Goal: Task Accomplishment & Management: Manage account settings

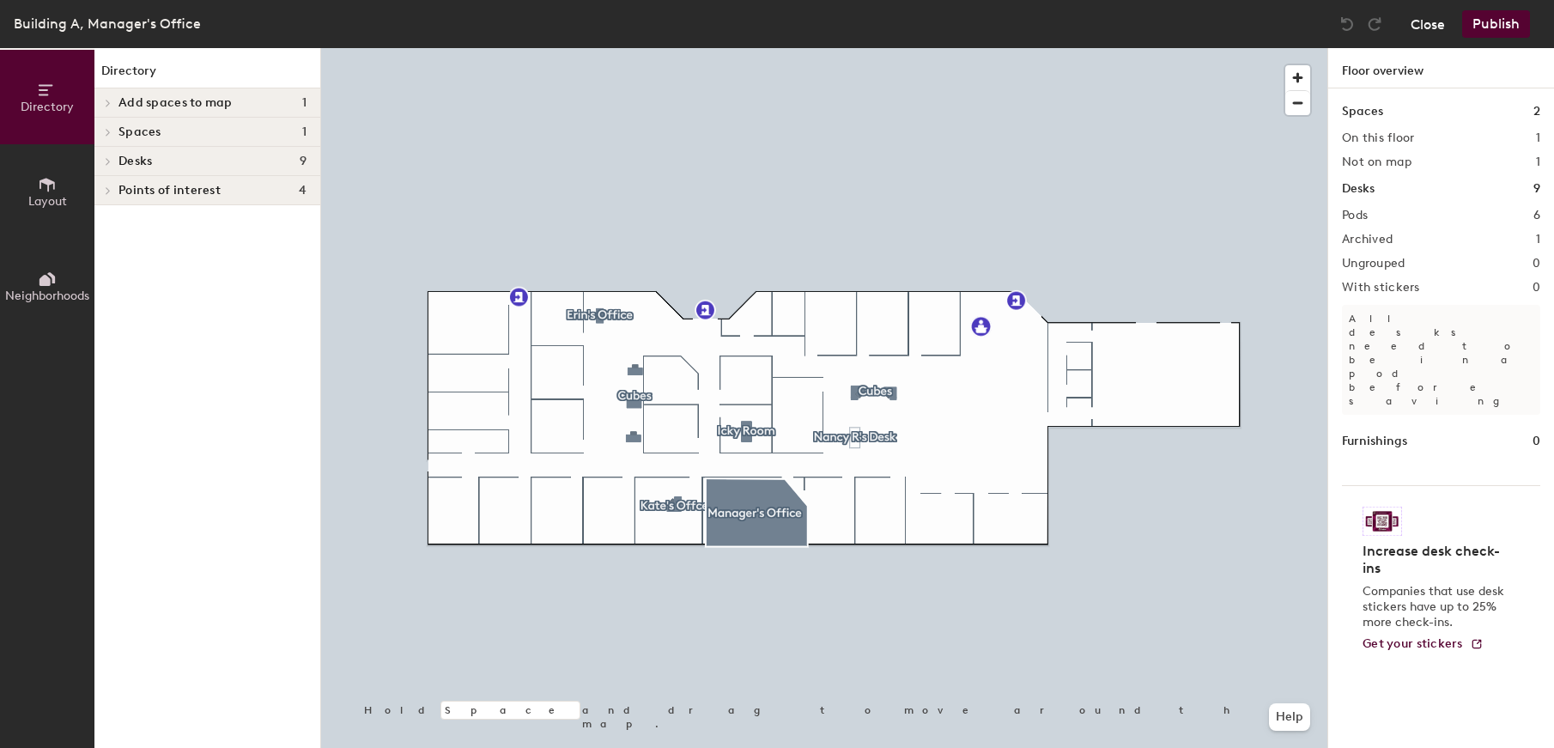
click at [1430, 19] on button "Close" at bounding box center [1428, 23] width 34 height 27
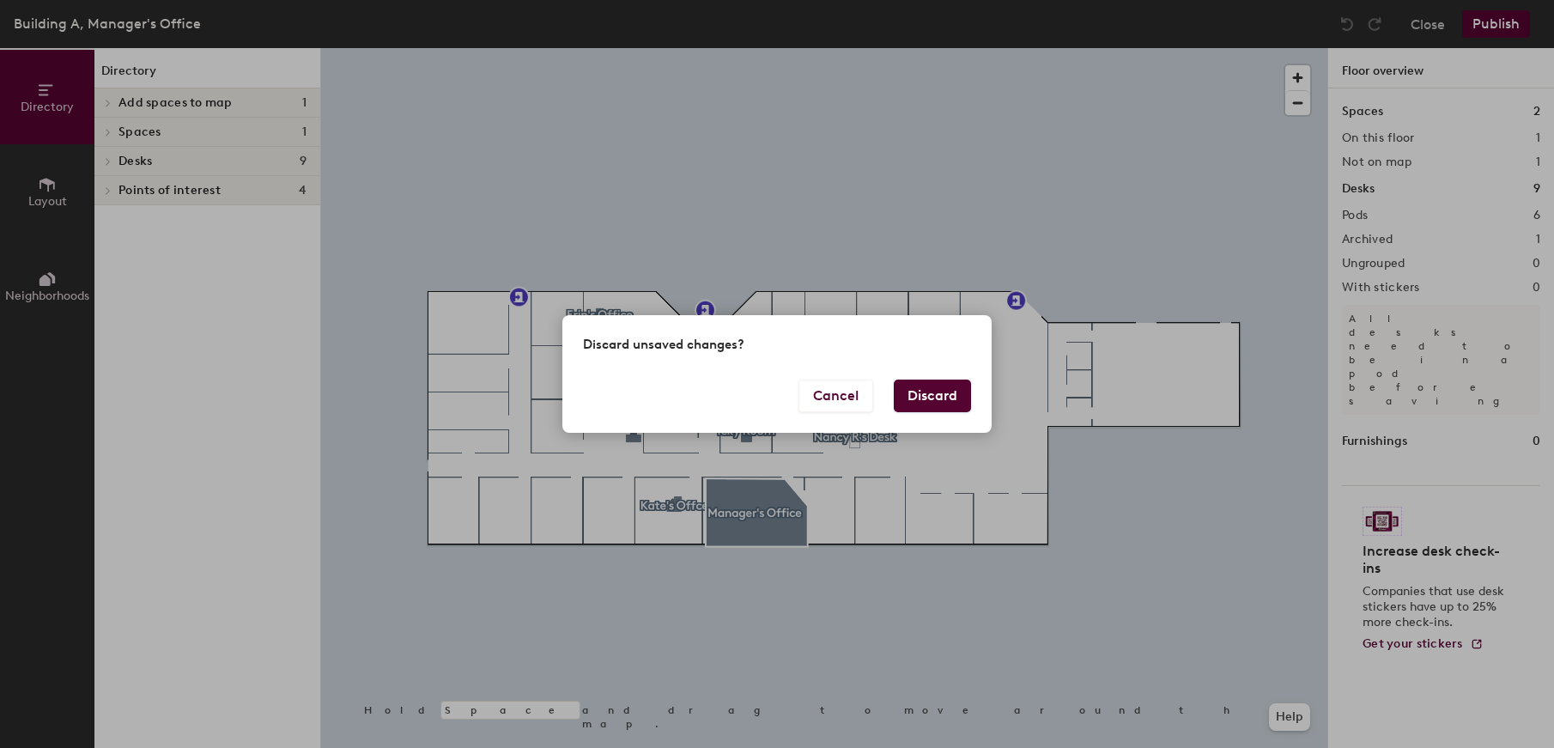
click at [907, 391] on button "Discard" at bounding box center [932, 396] width 77 height 33
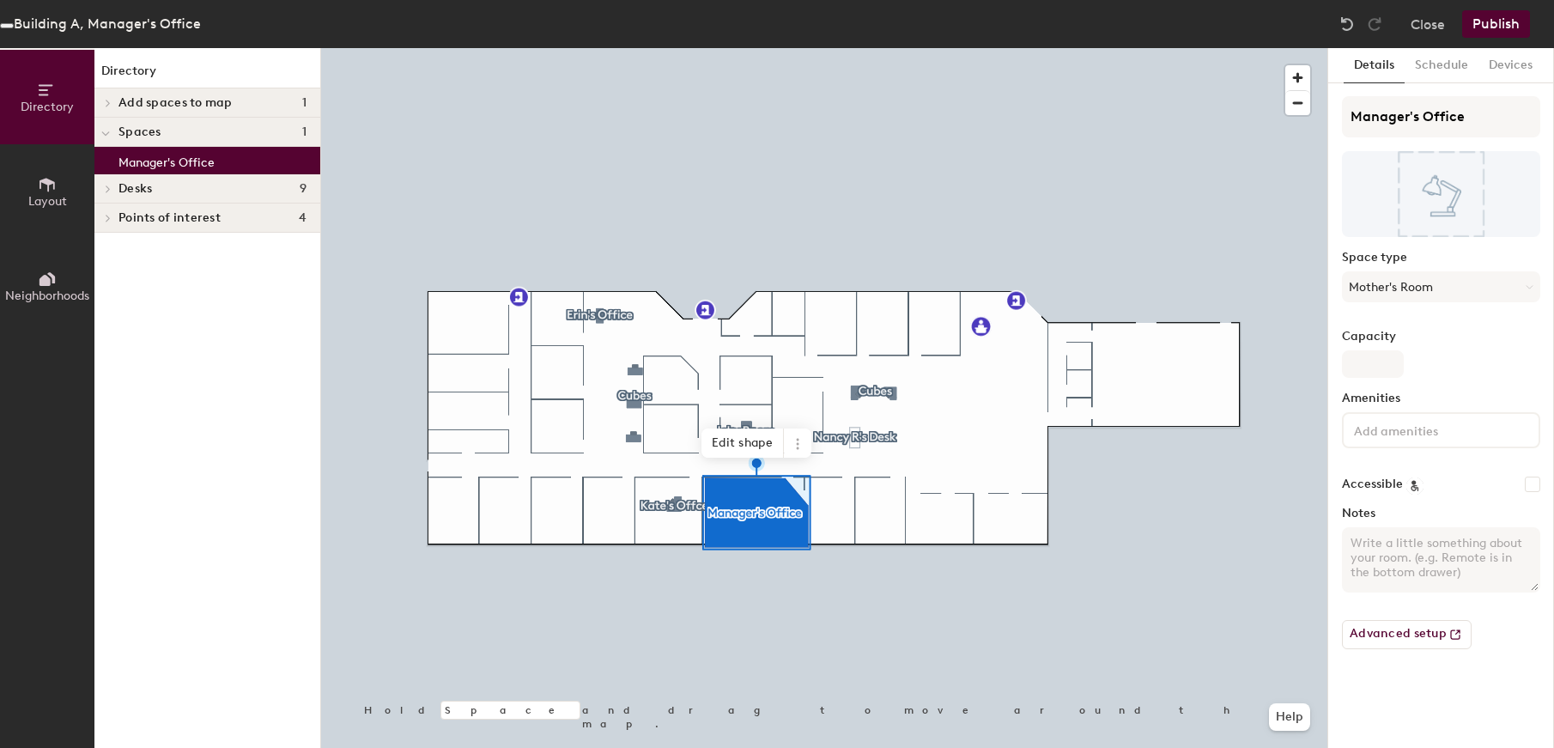
click at [170, 161] on p "Manager's Office" at bounding box center [166, 160] width 96 height 20
click at [799, 437] on icon at bounding box center [798, 444] width 14 height 14
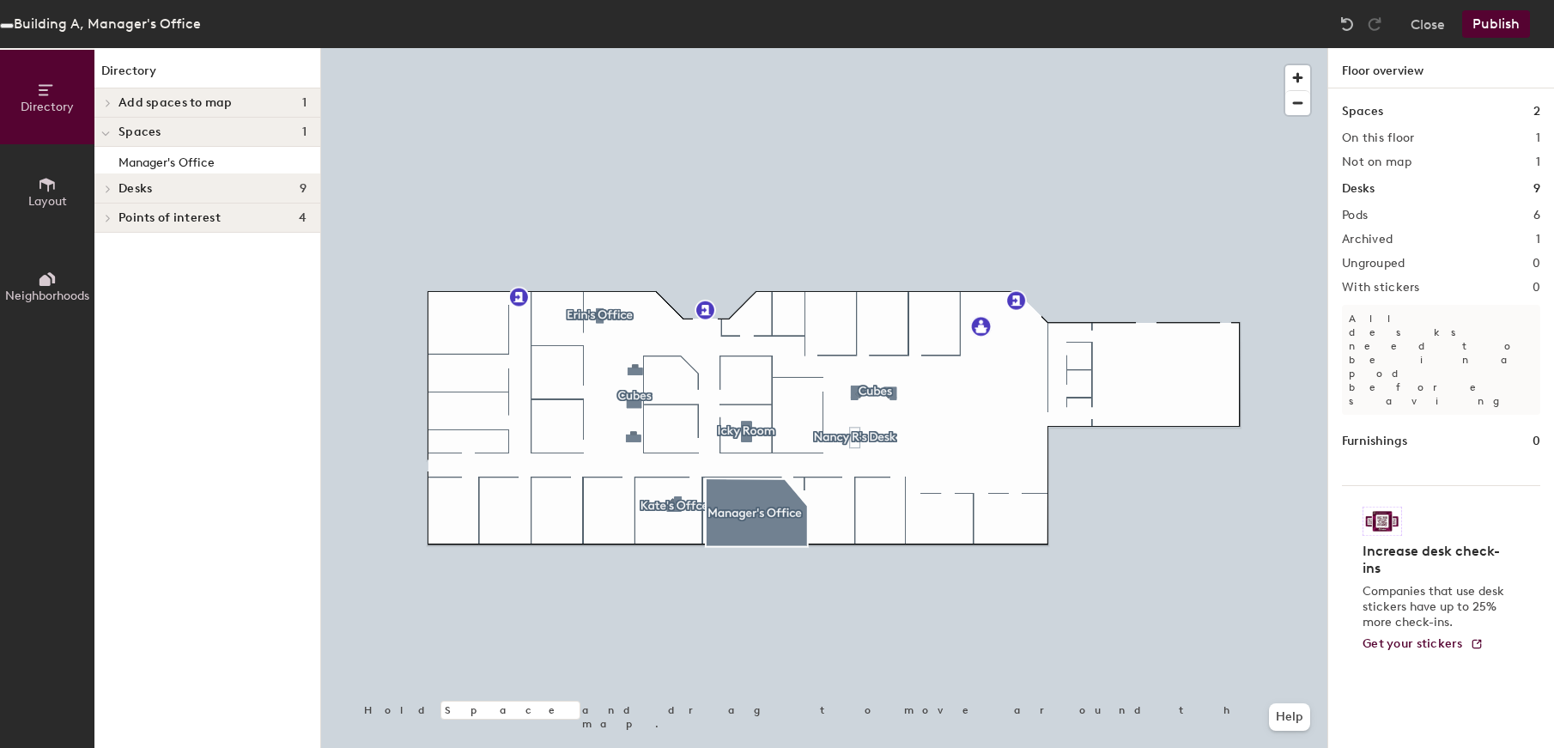
click at [171, 191] on h4 "Desks 9" at bounding box center [212, 189] width 188 height 14
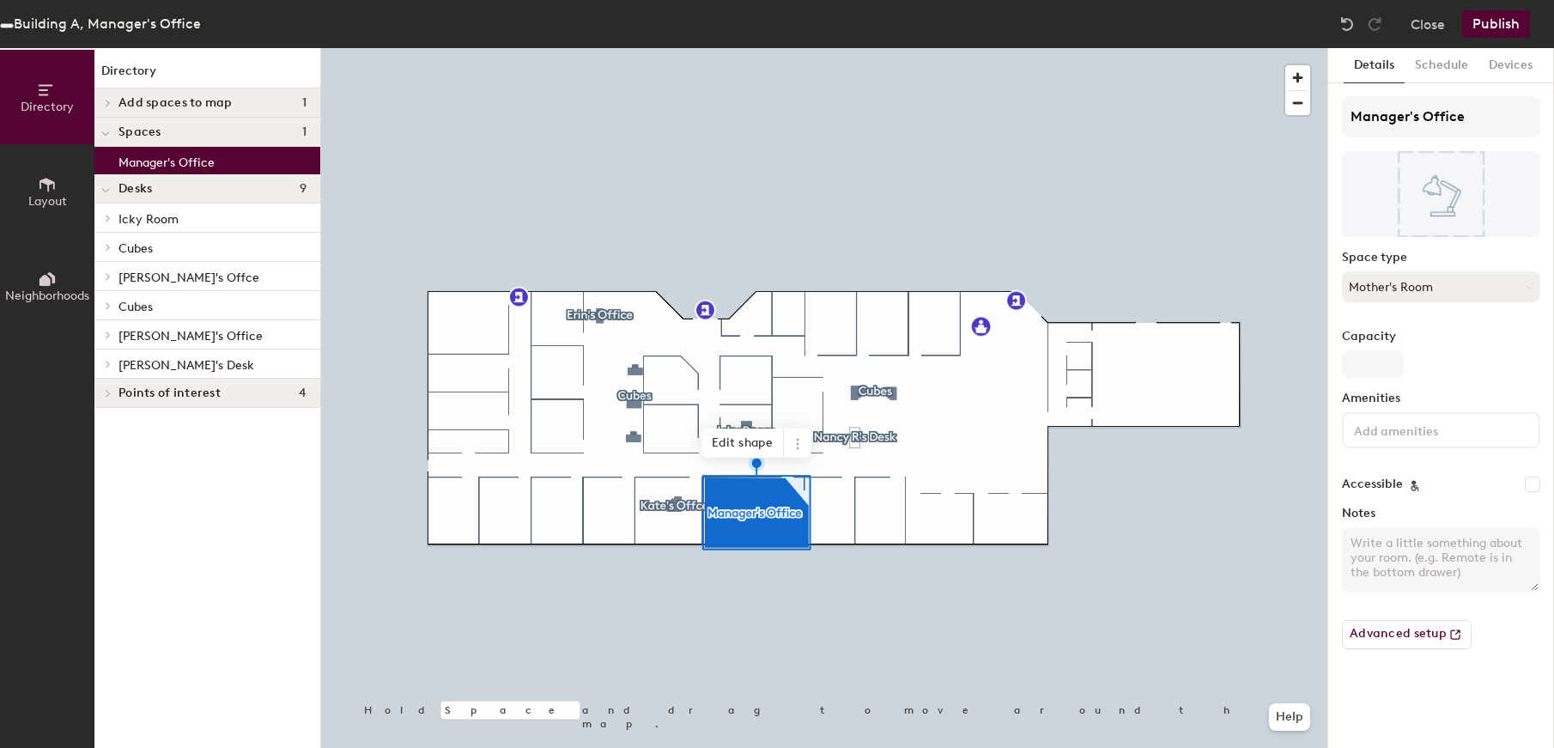
click at [1456, 283] on button "Mother's Room" at bounding box center [1441, 286] width 198 height 31
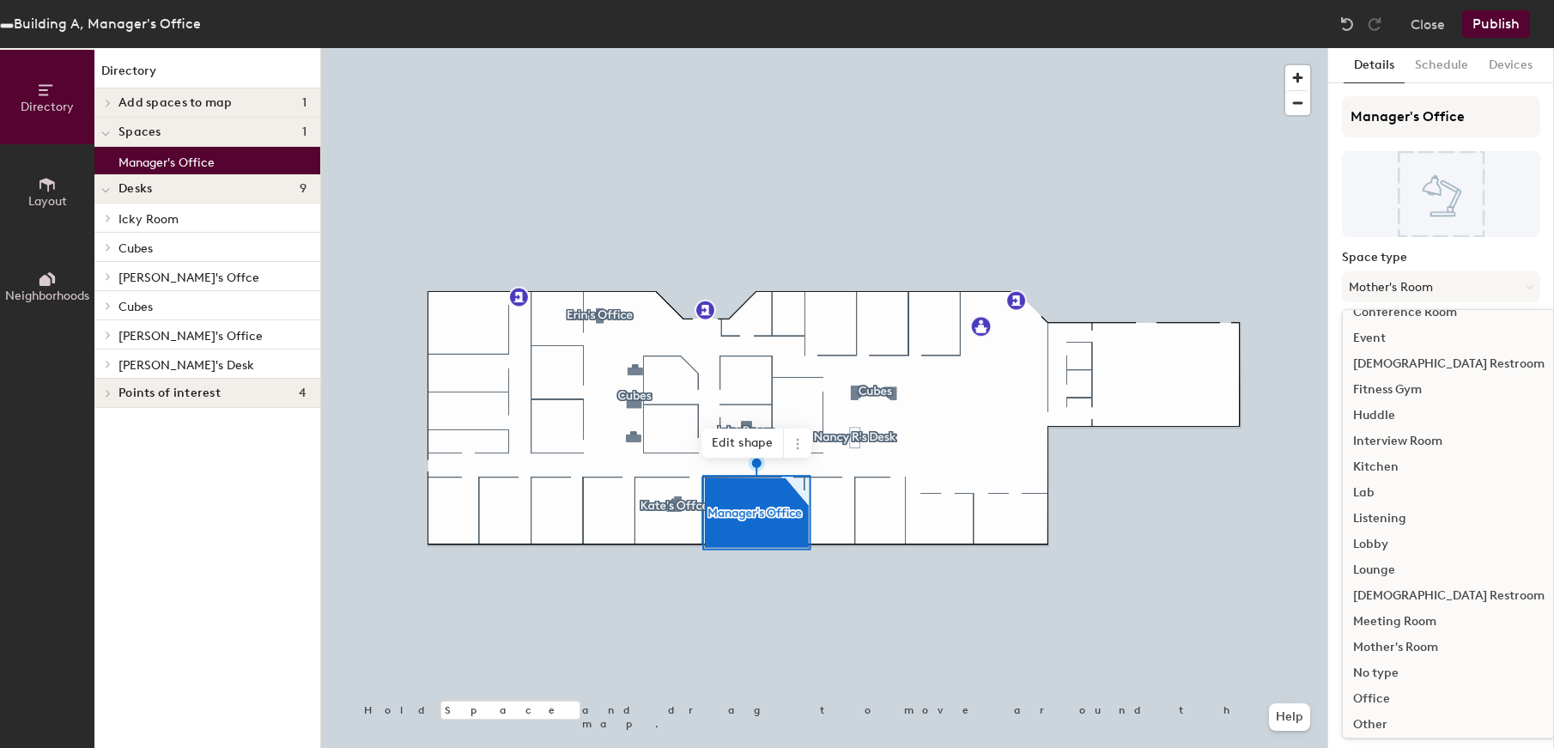
scroll to position [258, 0]
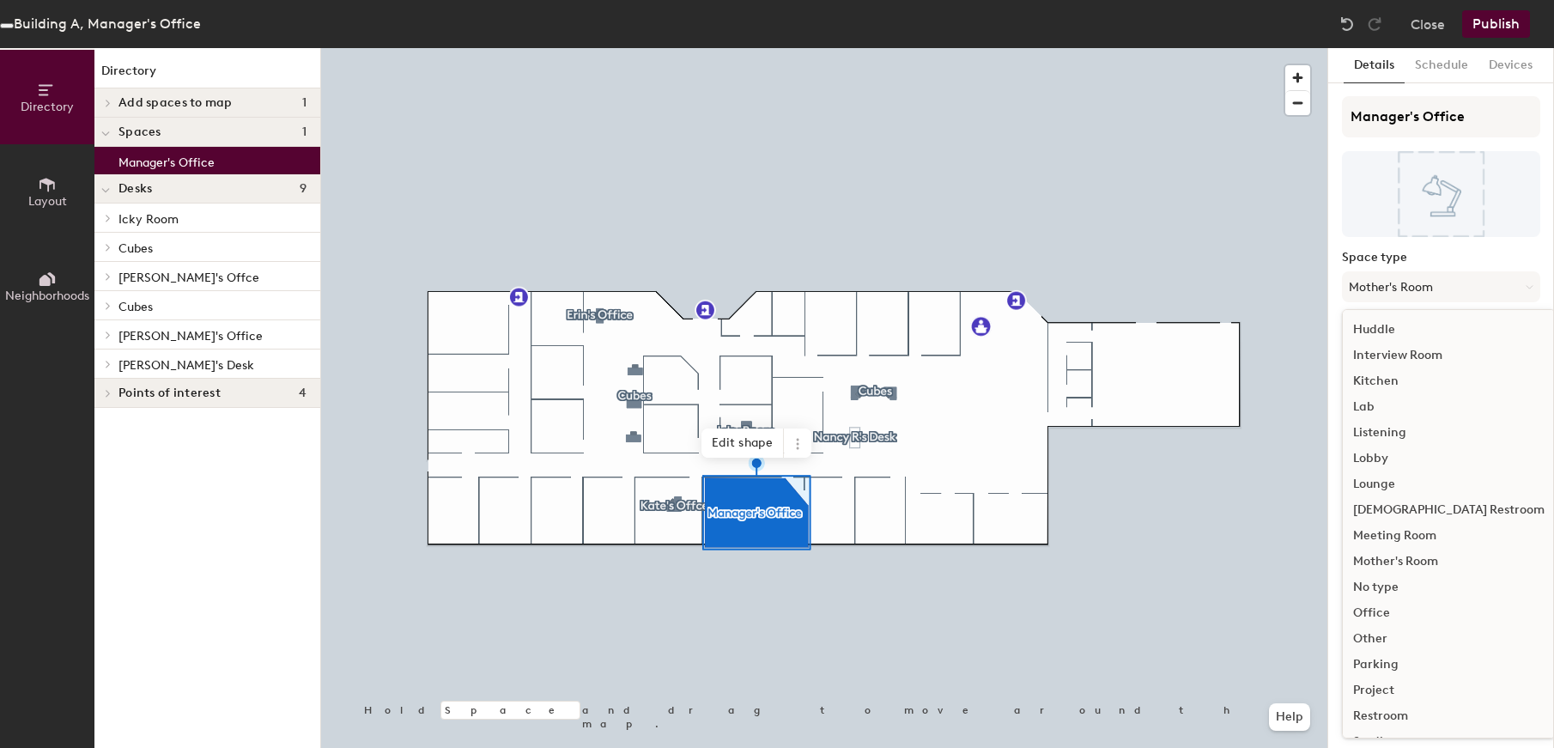
click at [1417, 539] on div "Meeting Room" at bounding box center [1449, 536] width 212 height 26
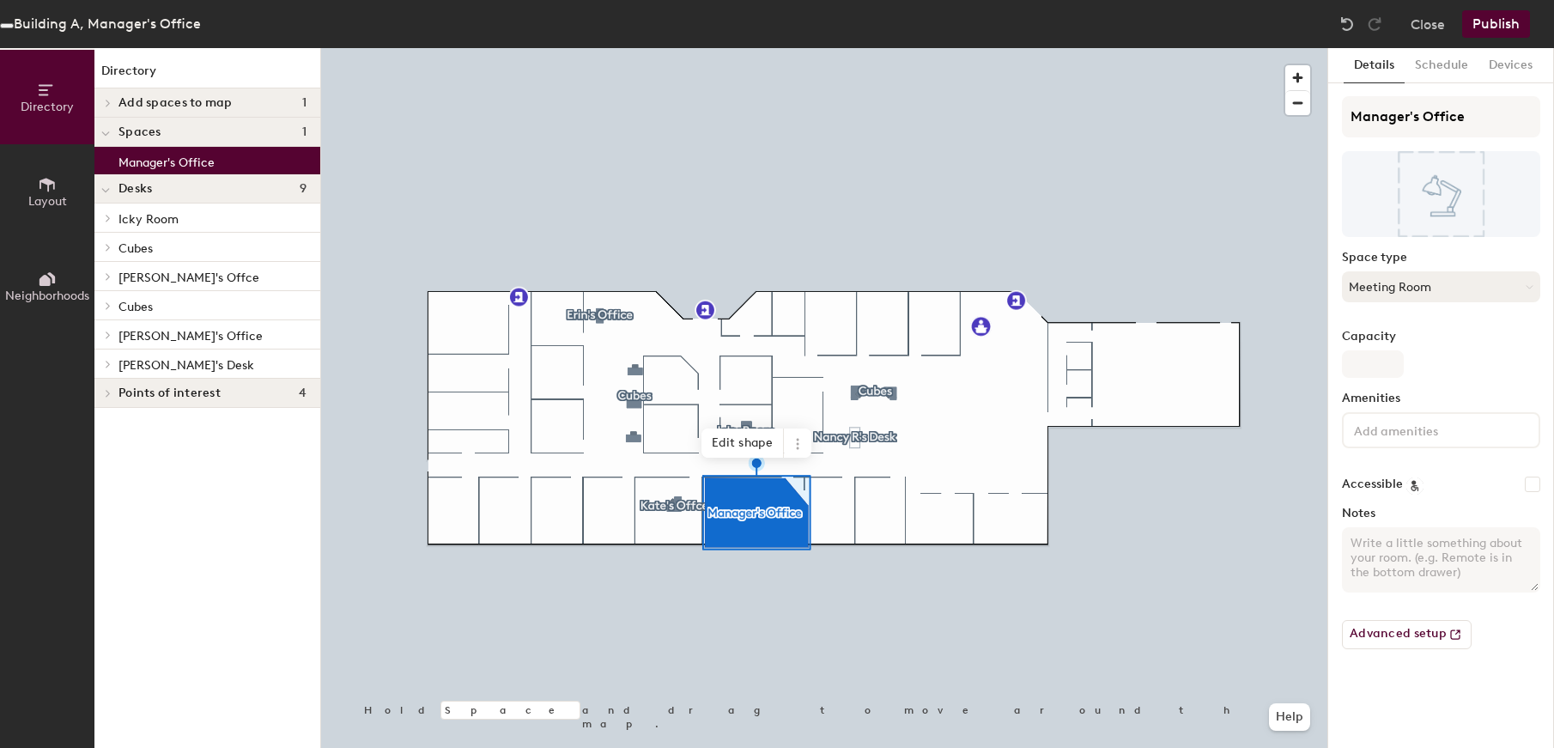
click at [1527, 290] on icon at bounding box center [1530, 287] width 8 height 8
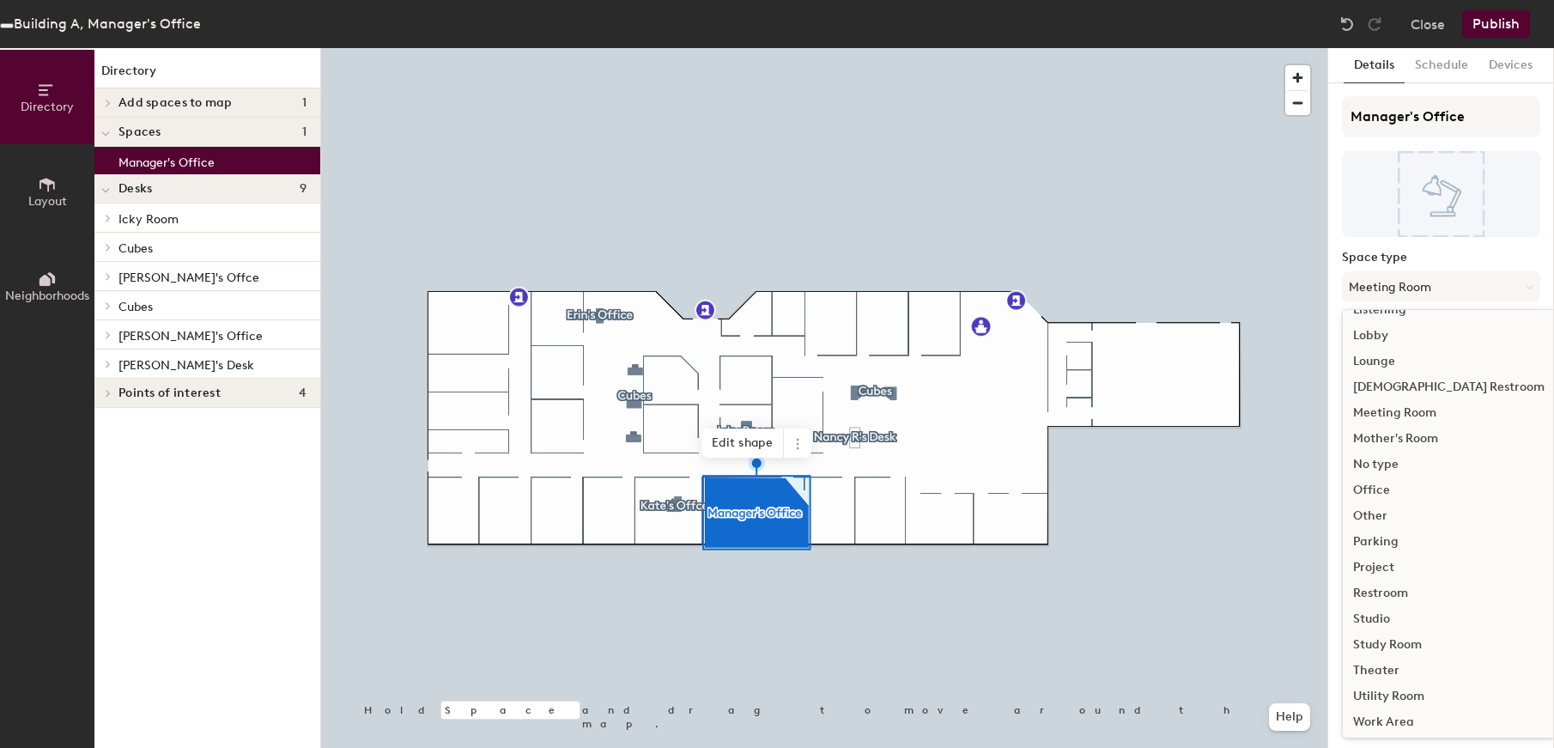
scroll to position [385, 0]
click at [1389, 718] on div "Work Area" at bounding box center [1449, 718] width 212 height 26
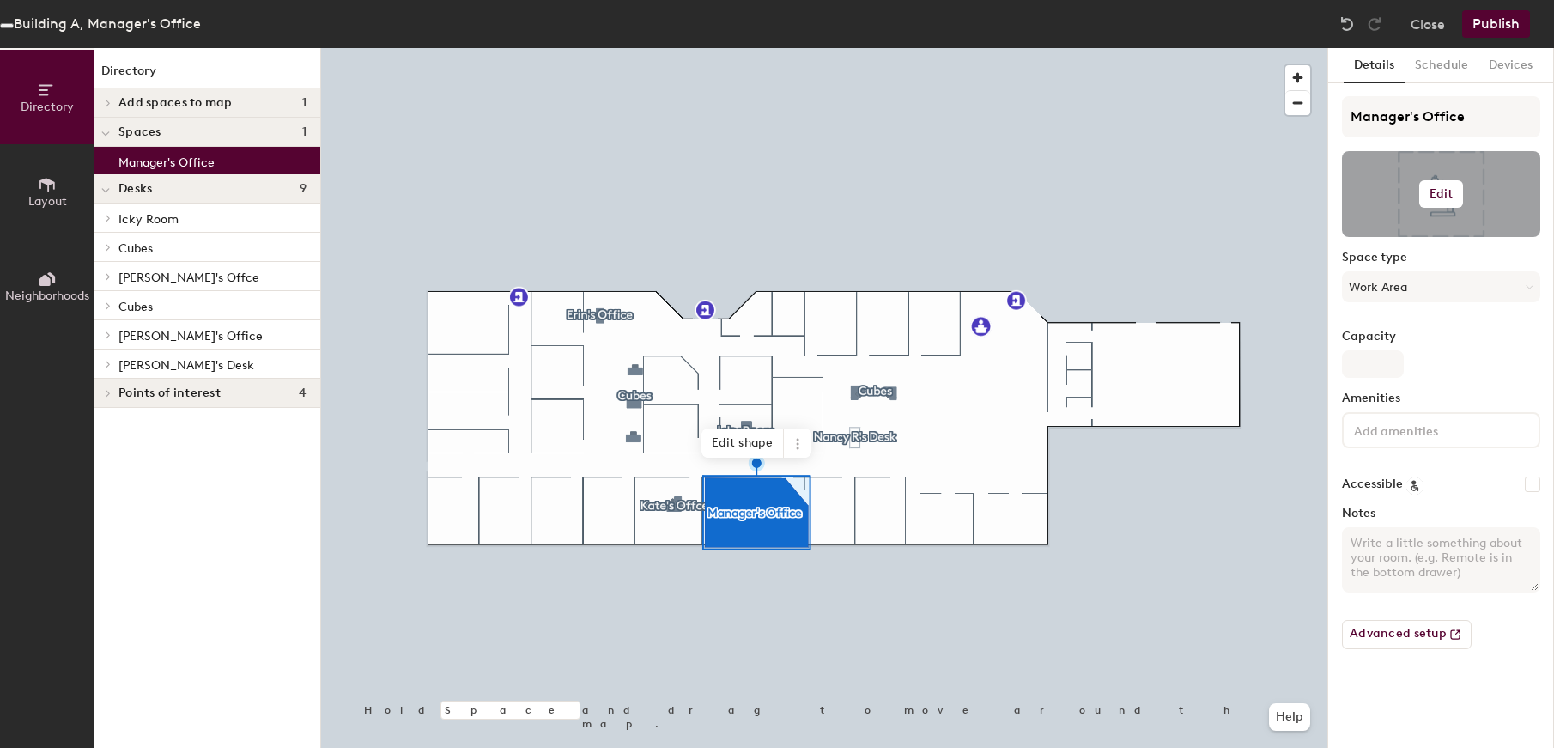
click at [1436, 196] on h6 "Edit" at bounding box center [1442, 194] width 24 height 14
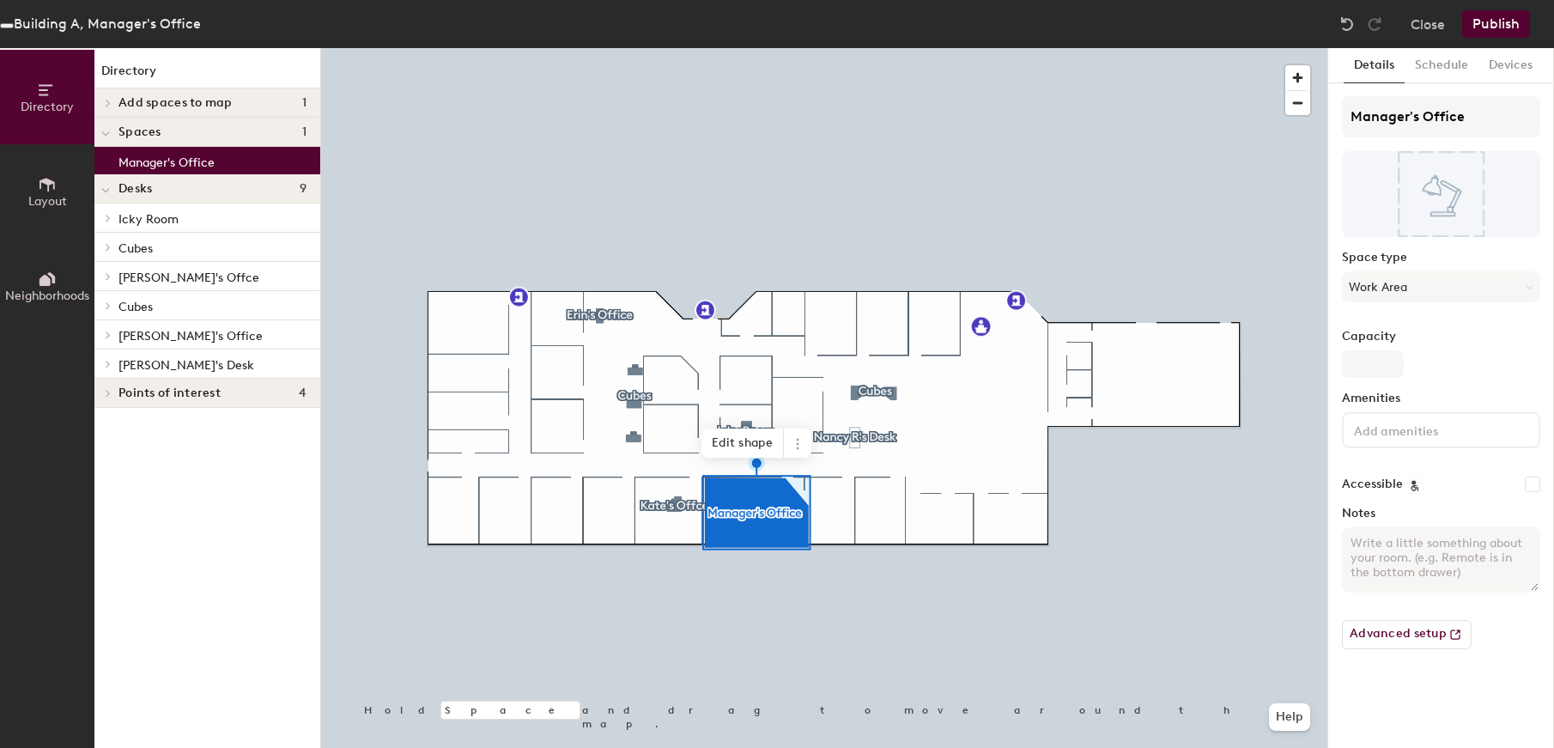
click at [1466, 332] on label "Capacity" at bounding box center [1441, 337] width 198 height 14
click at [1404, 350] on input "Capacity" at bounding box center [1373, 363] width 62 height 27
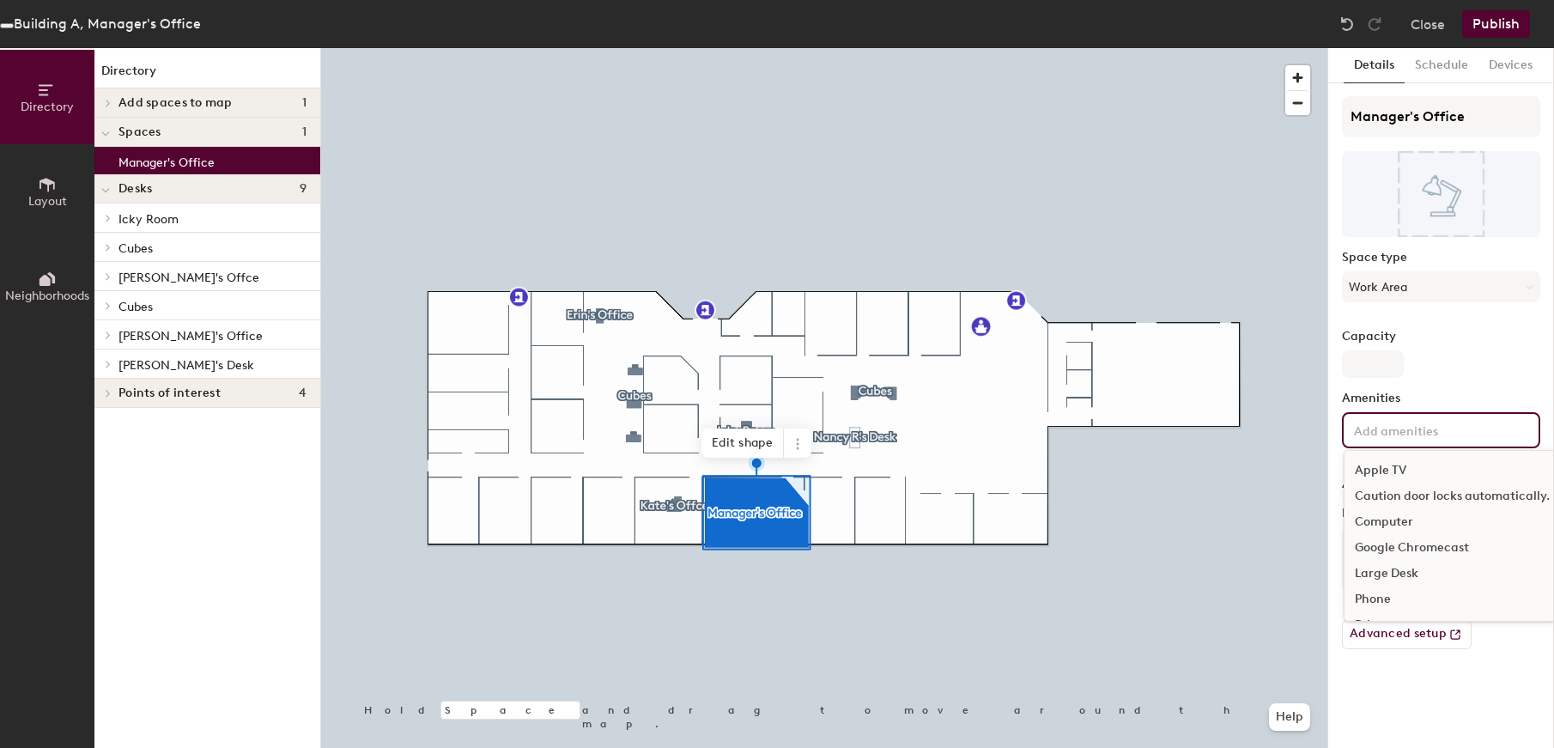
click at [1387, 426] on input at bounding box center [1428, 429] width 155 height 21
click at [1391, 487] on div "Large Desk" at bounding box center [1453, 488] width 216 height 26
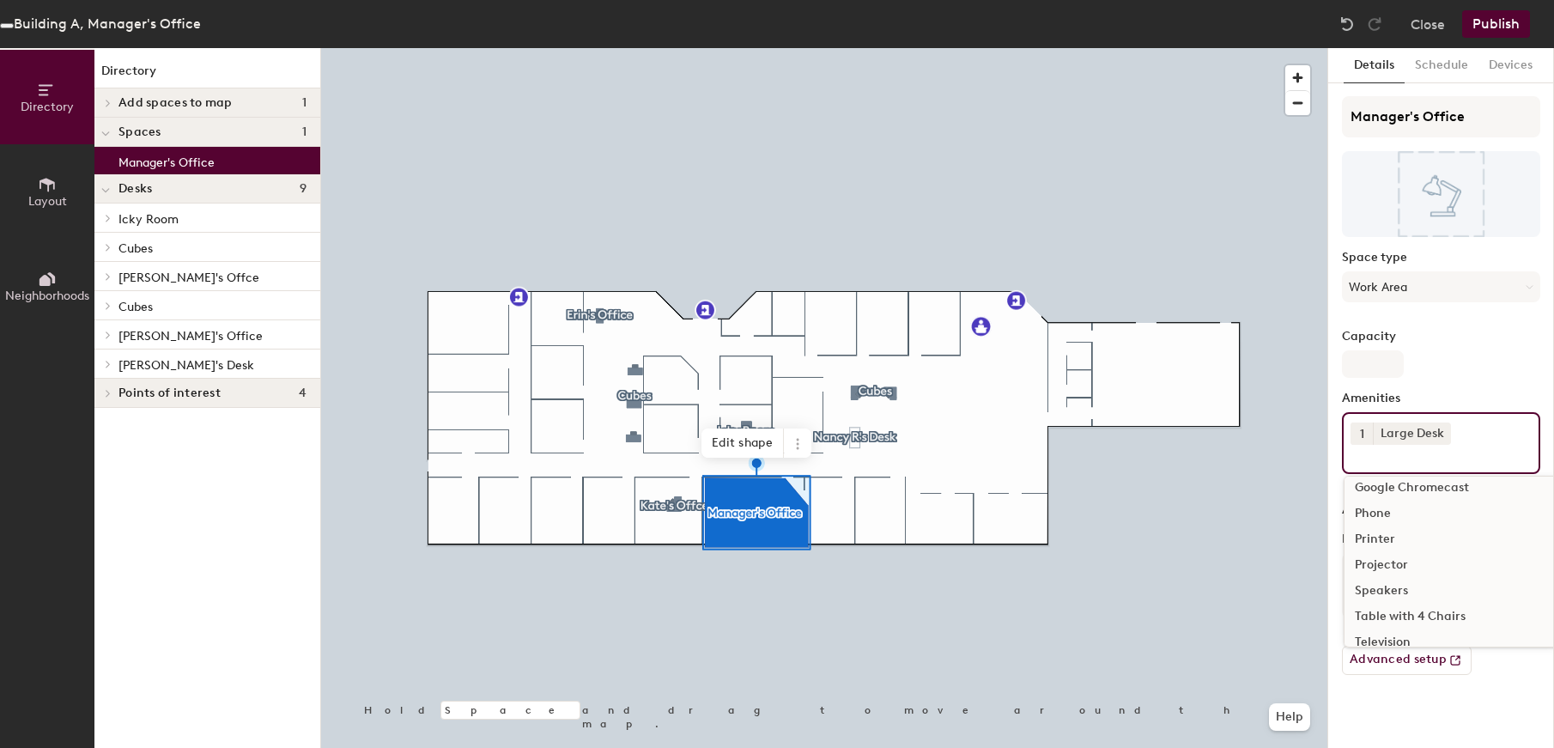
scroll to position [153, 0]
click at [1395, 550] on div "Table with 4 Chairs" at bounding box center [1453, 550] width 216 height 26
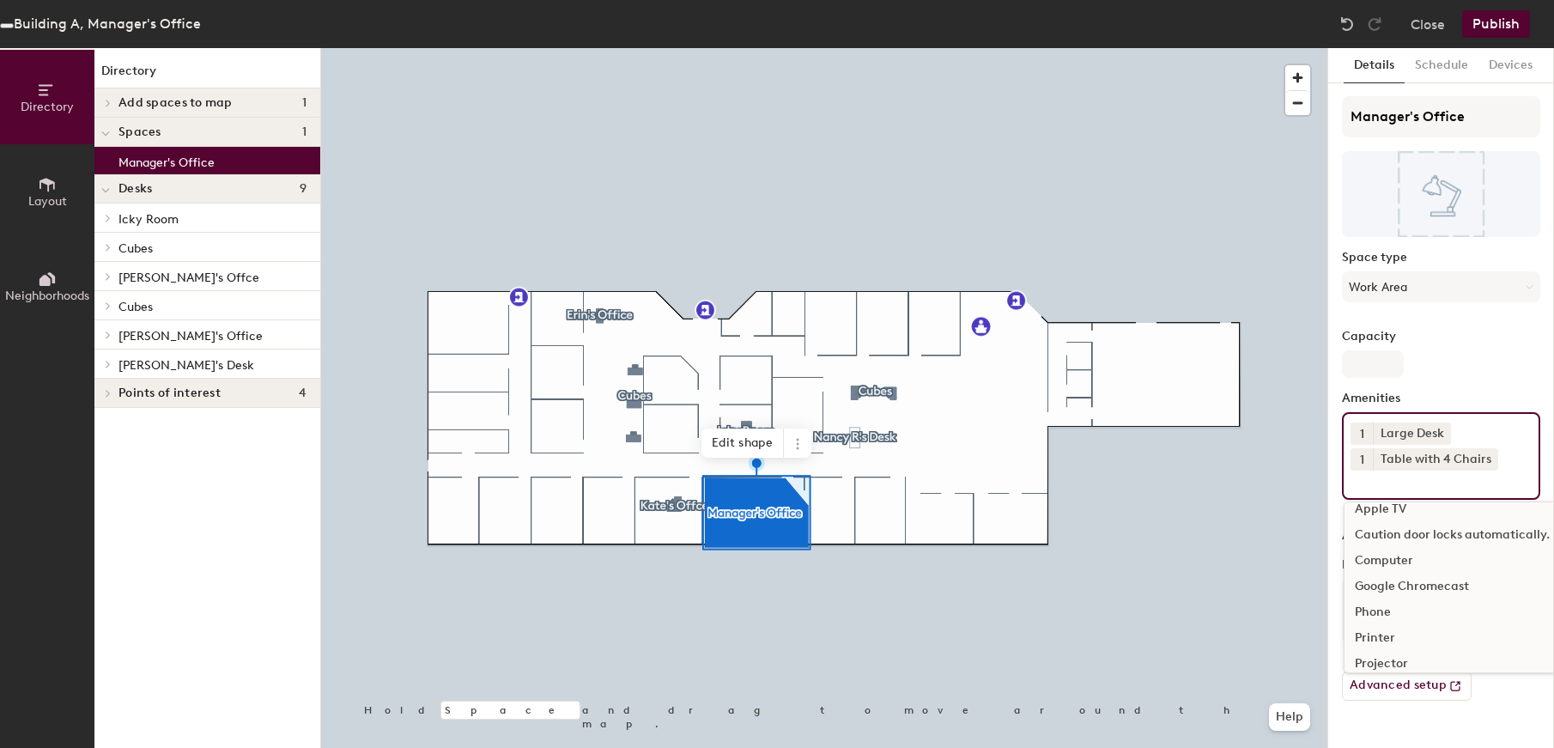
scroll to position [0, 0]
click at [1515, 695] on div "Advanced setup" at bounding box center [1441, 679] width 198 height 43
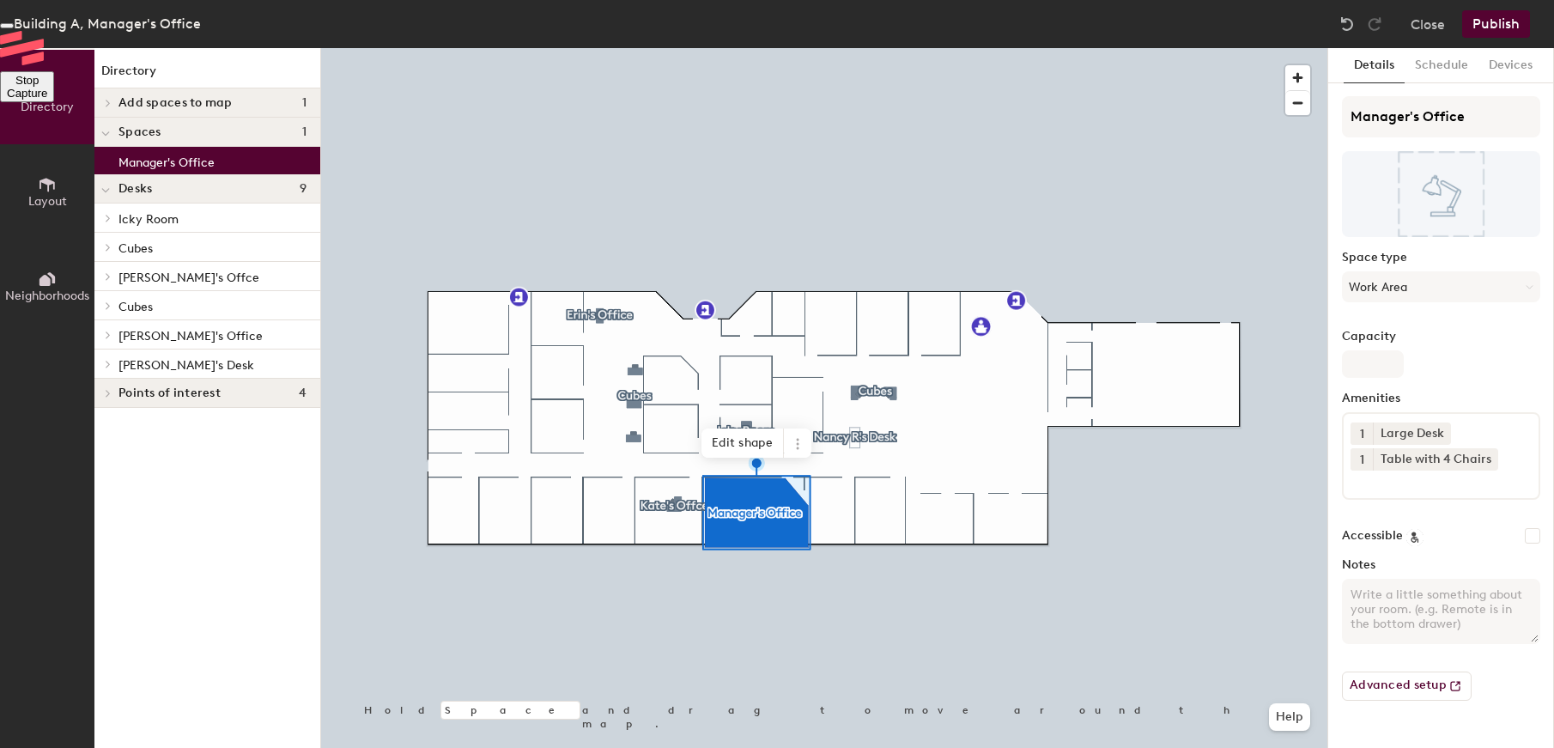
click at [54, 102] on button "Stop Capture" at bounding box center [27, 86] width 54 height 31
click at [1419, 21] on button "Close" at bounding box center [1428, 23] width 34 height 27
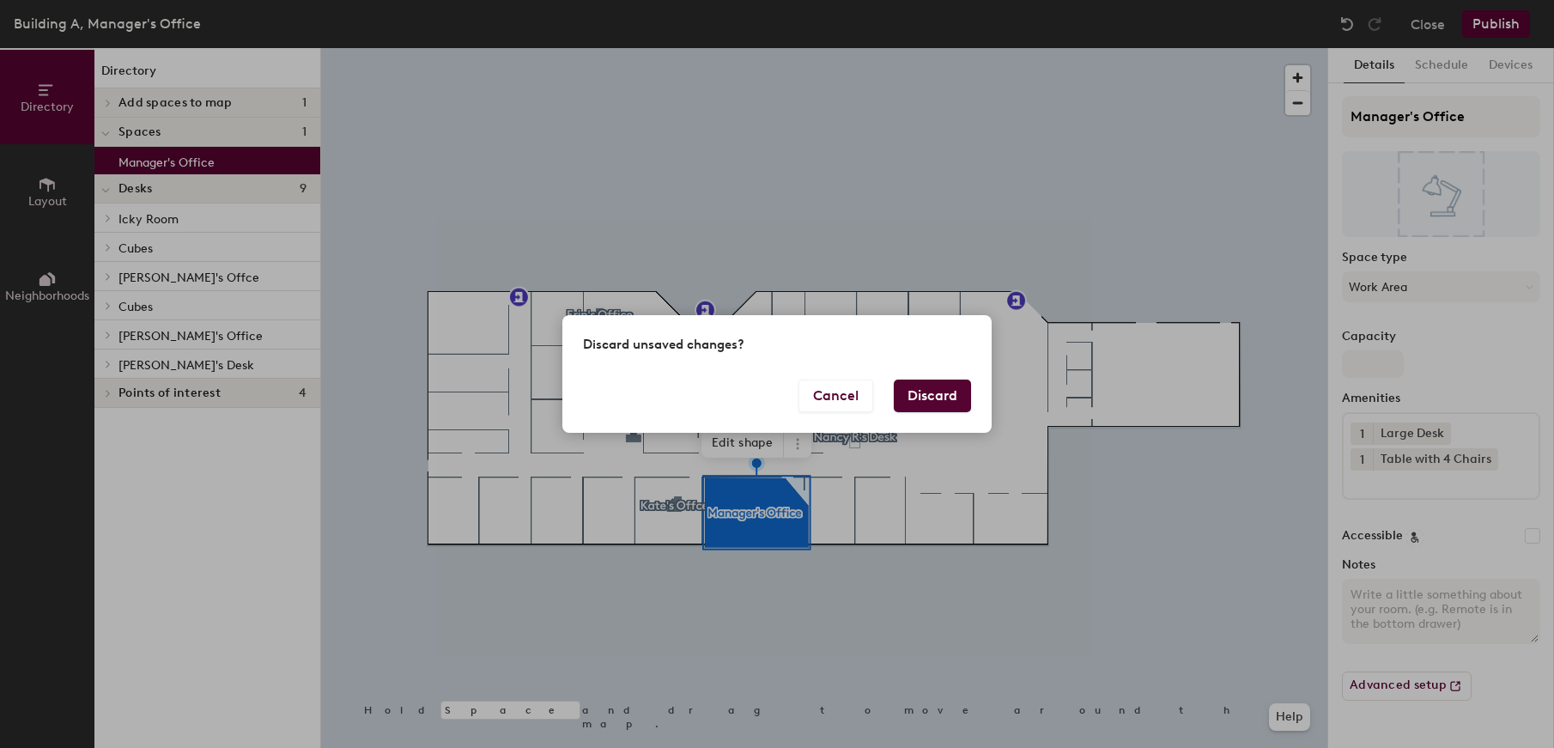
click at [925, 398] on button "Discard" at bounding box center [932, 396] width 77 height 33
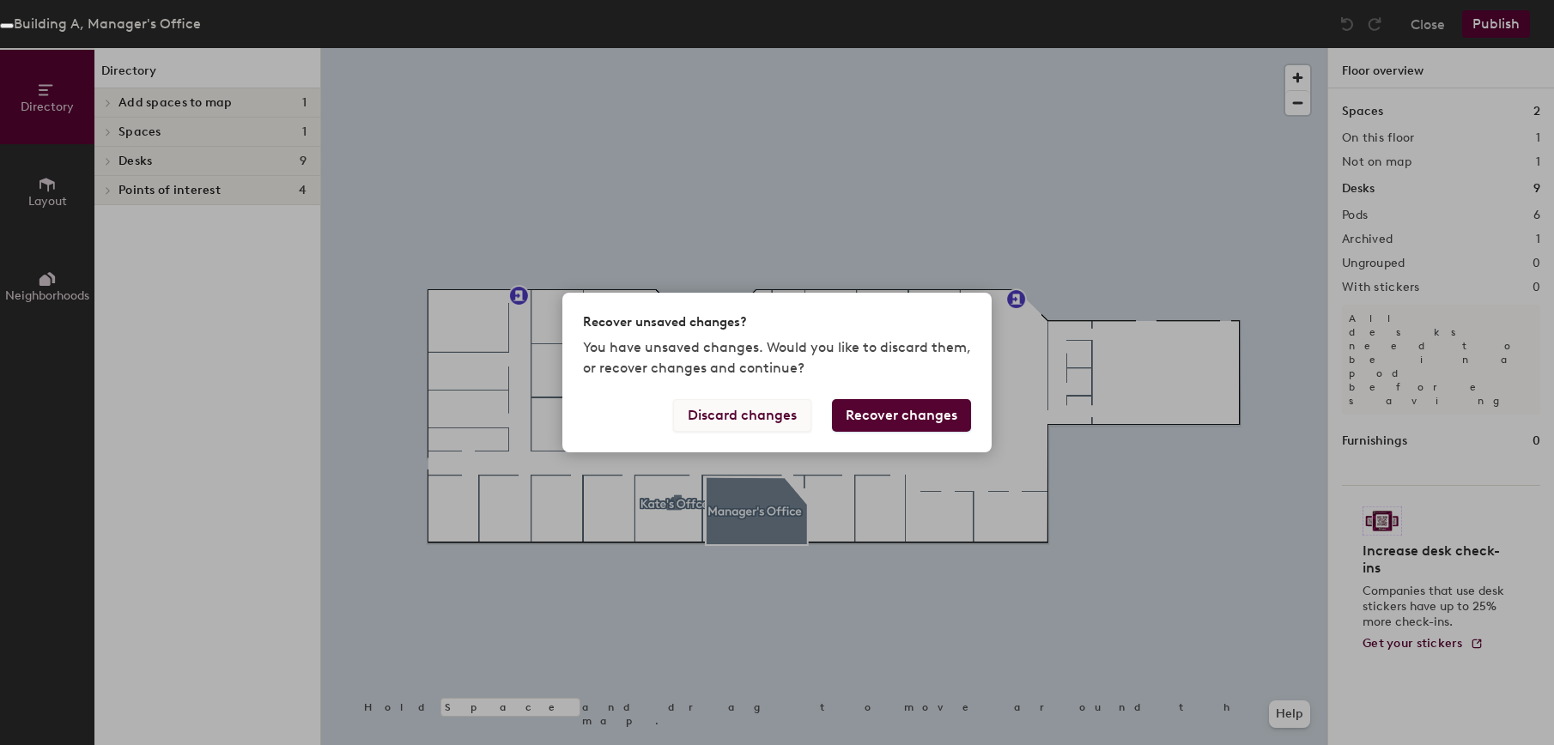
click at [721, 416] on button "Discard changes" at bounding box center [742, 415] width 138 height 33
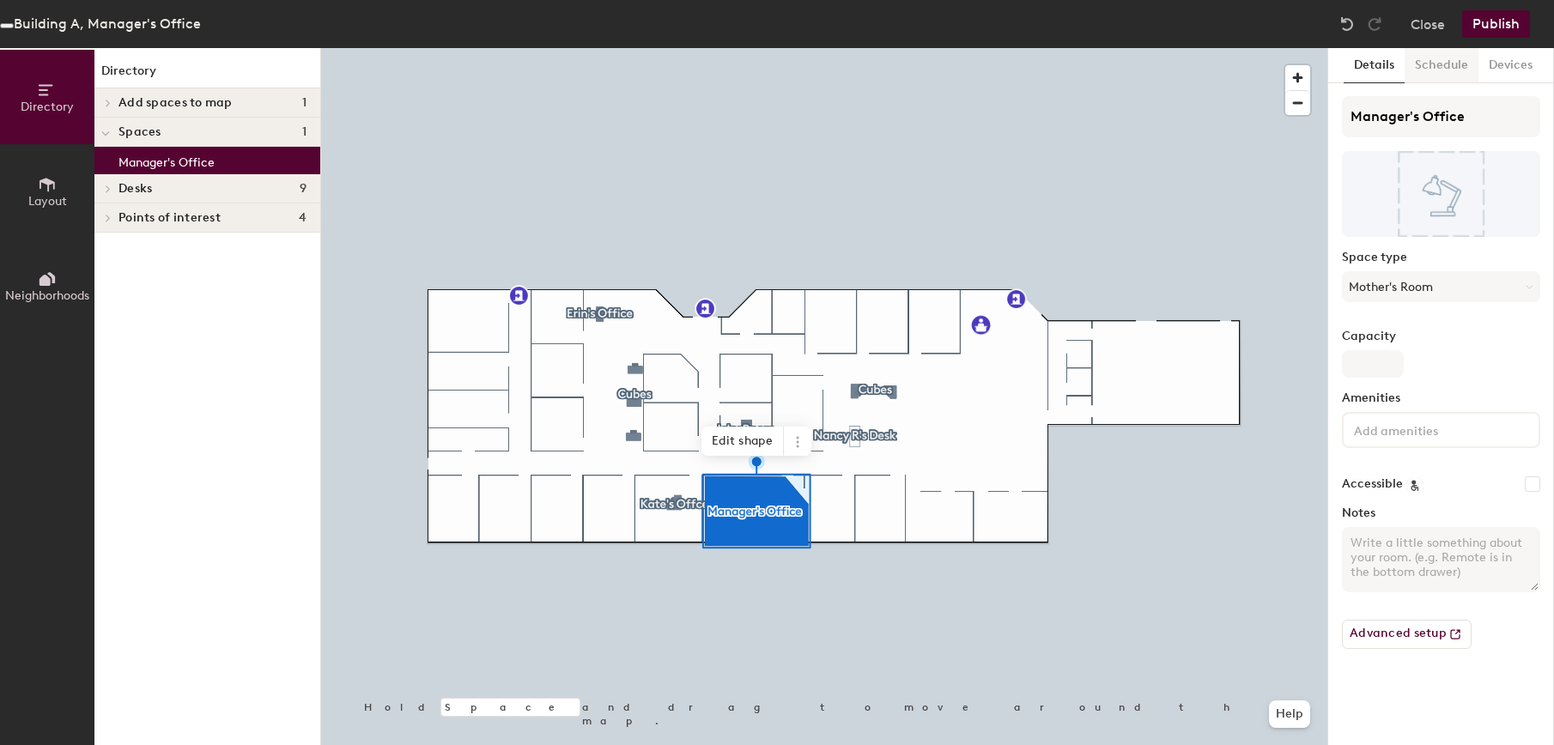
click at [1435, 68] on button "Schedule" at bounding box center [1442, 65] width 74 height 35
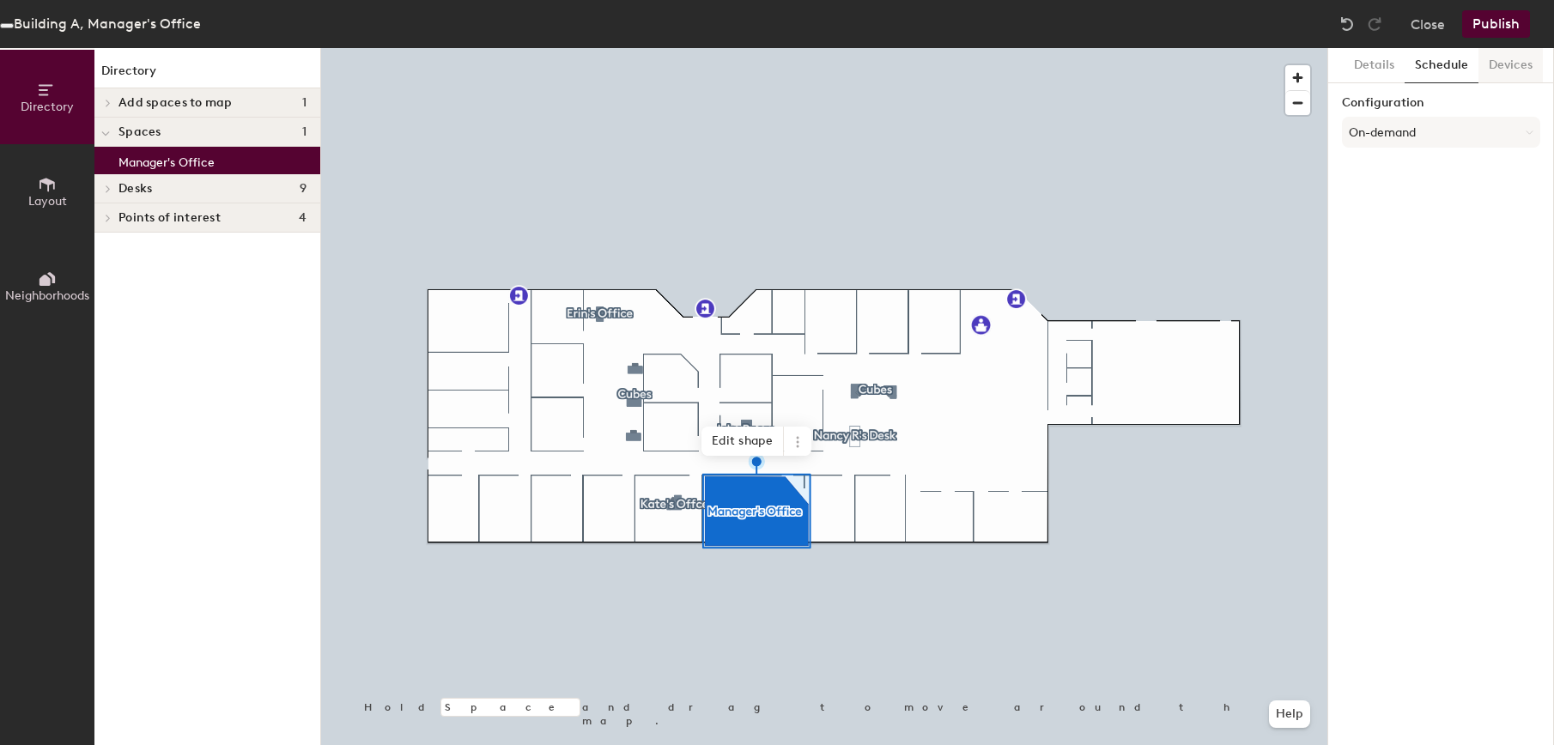
click at [1521, 61] on button "Devices" at bounding box center [1511, 65] width 64 height 35
click at [1454, 64] on button "Schedule" at bounding box center [1442, 65] width 74 height 35
click at [1390, 123] on button "On-demand" at bounding box center [1441, 132] width 198 height 31
click at [1382, 223] on div "Request-only" at bounding box center [1441, 227] width 197 height 26
click at [1401, 173] on button "Select account" at bounding box center [1441, 170] width 198 height 31
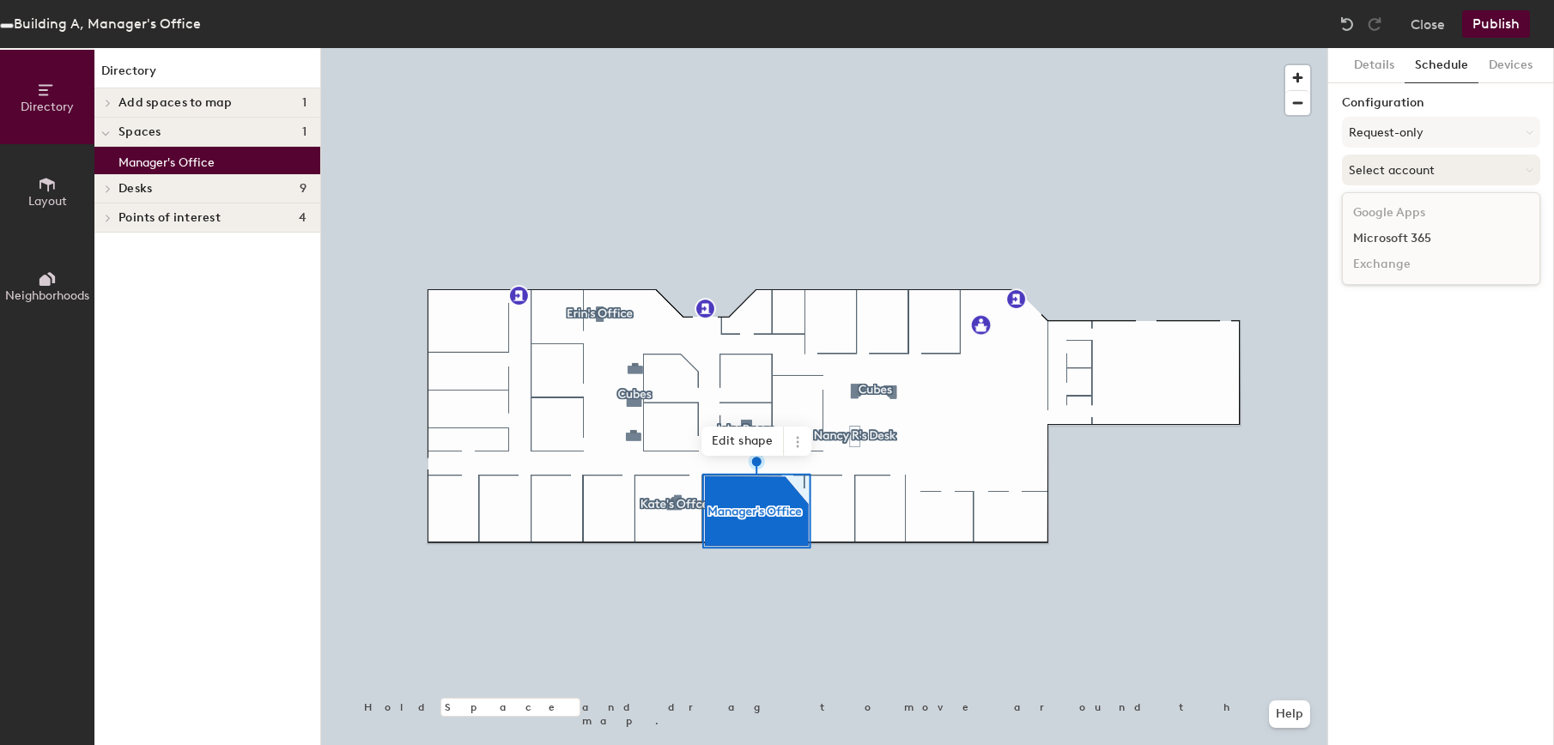
click at [1401, 174] on button "Select account" at bounding box center [1441, 170] width 198 height 31
click at [1345, 21] on img at bounding box center [1347, 23] width 17 height 17
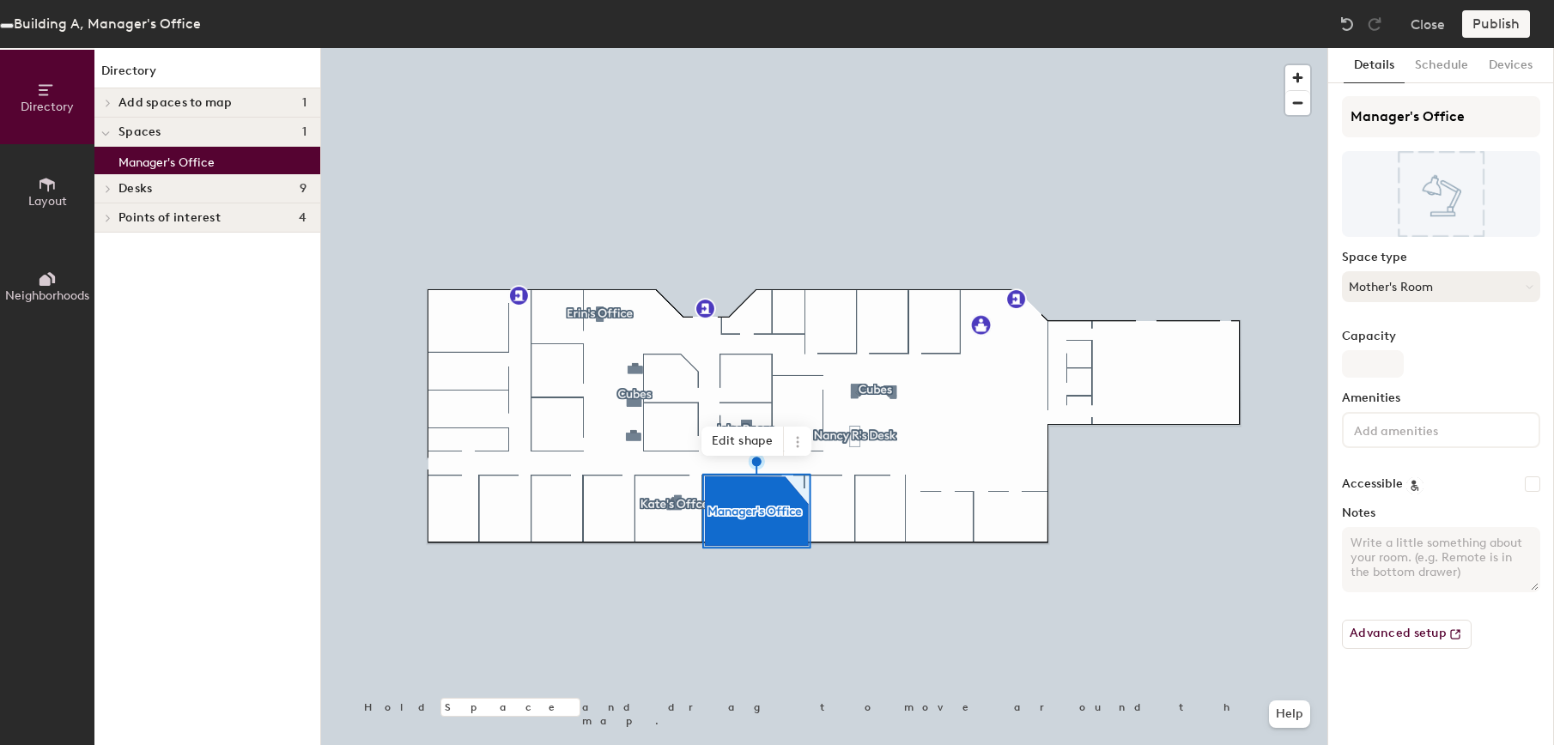
click at [1503, 288] on button "Mother's Room" at bounding box center [1441, 286] width 198 height 31
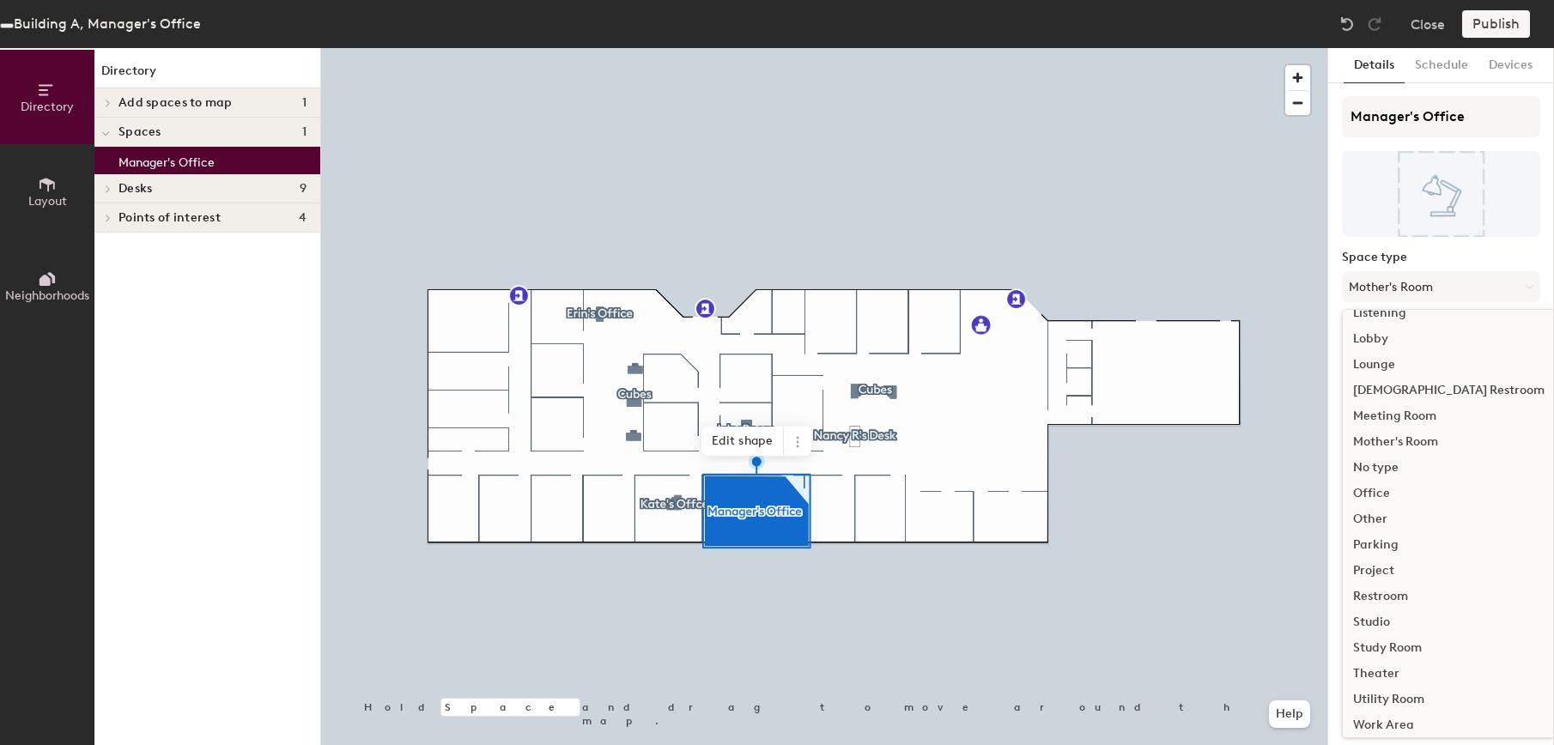
scroll to position [385, 0]
click at [1388, 716] on div "Work Area" at bounding box center [1449, 718] width 212 height 26
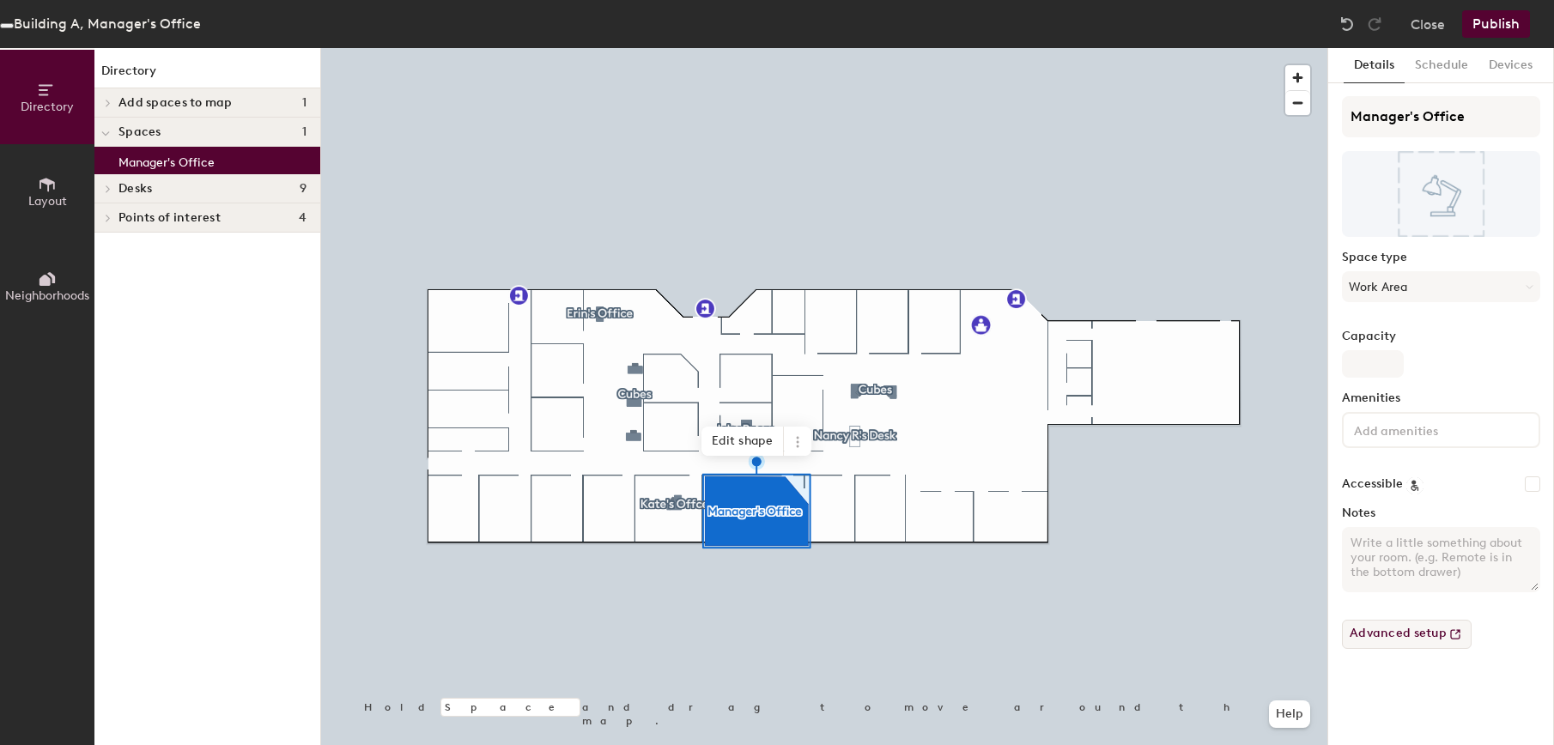
click at [1423, 635] on button "Advanced setup" at bounding box center [1407, 634] width 130 height 29
click at [54, 102] on button "Stop Capture" at bounding box center [27, 86] width 54 height 31
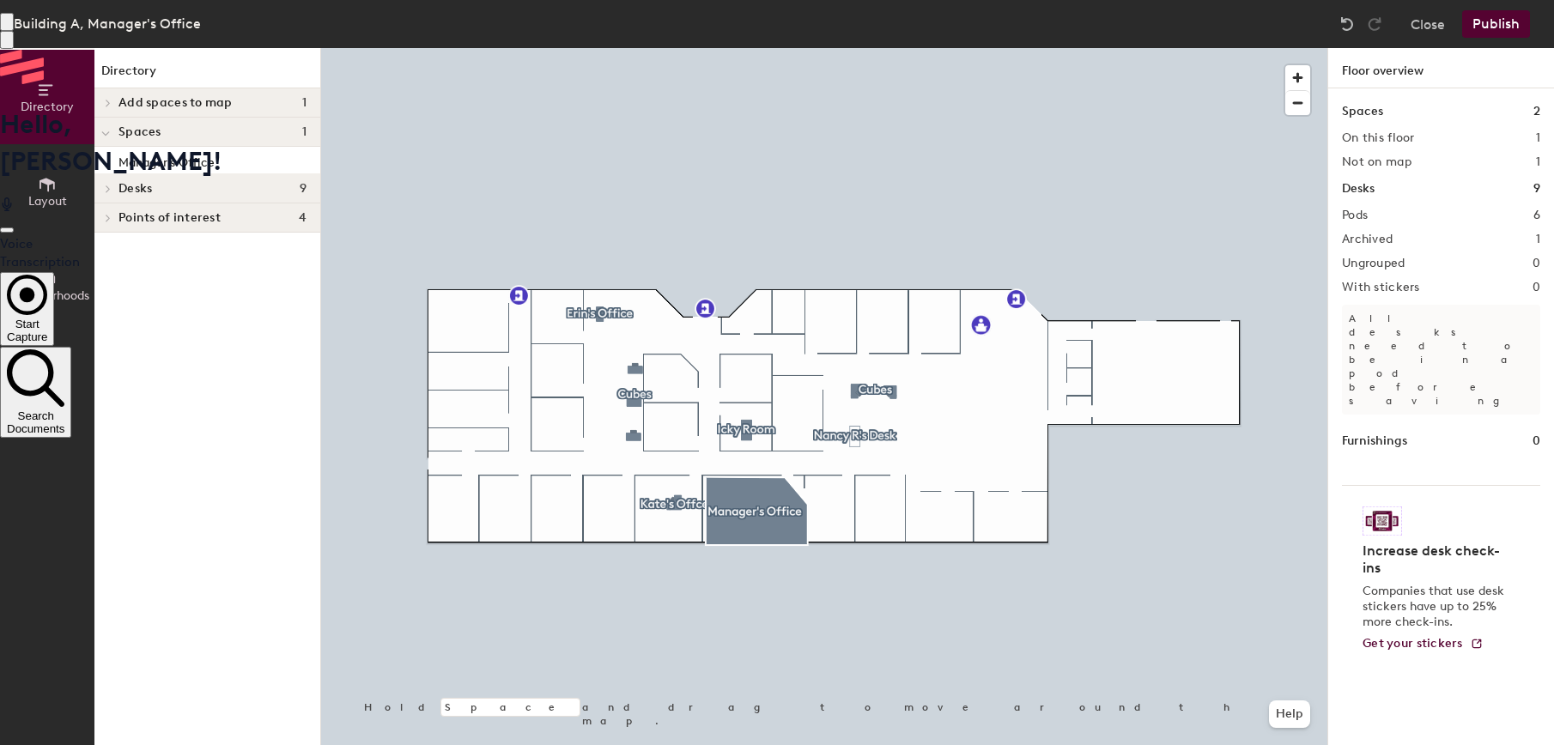
click at [54, 284] on button "Start Capture" at bounding box center [27, 309] width 54 height 74
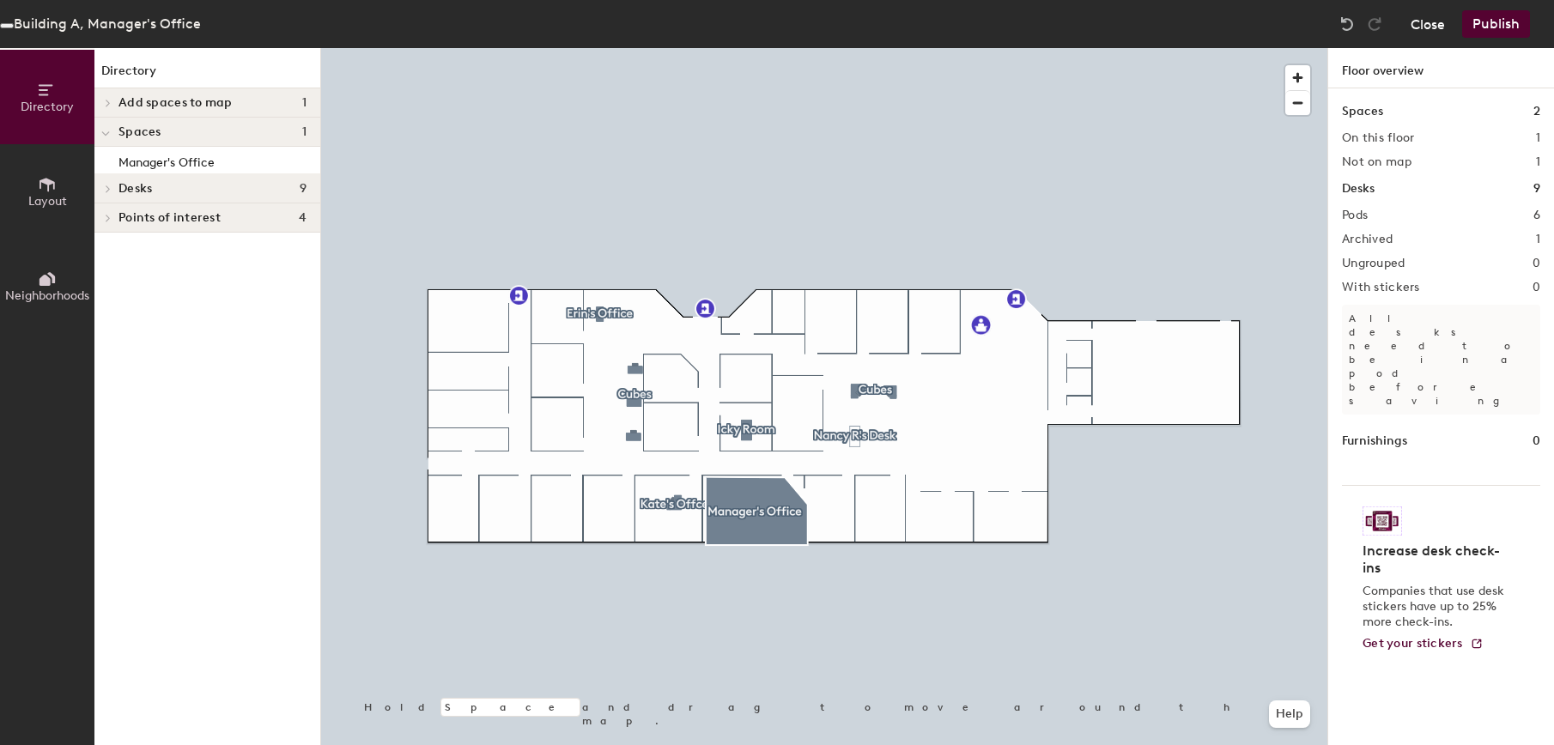
click at [1427, 22] on button "Close" at bounding box center [1428, 23] width 34 height 27
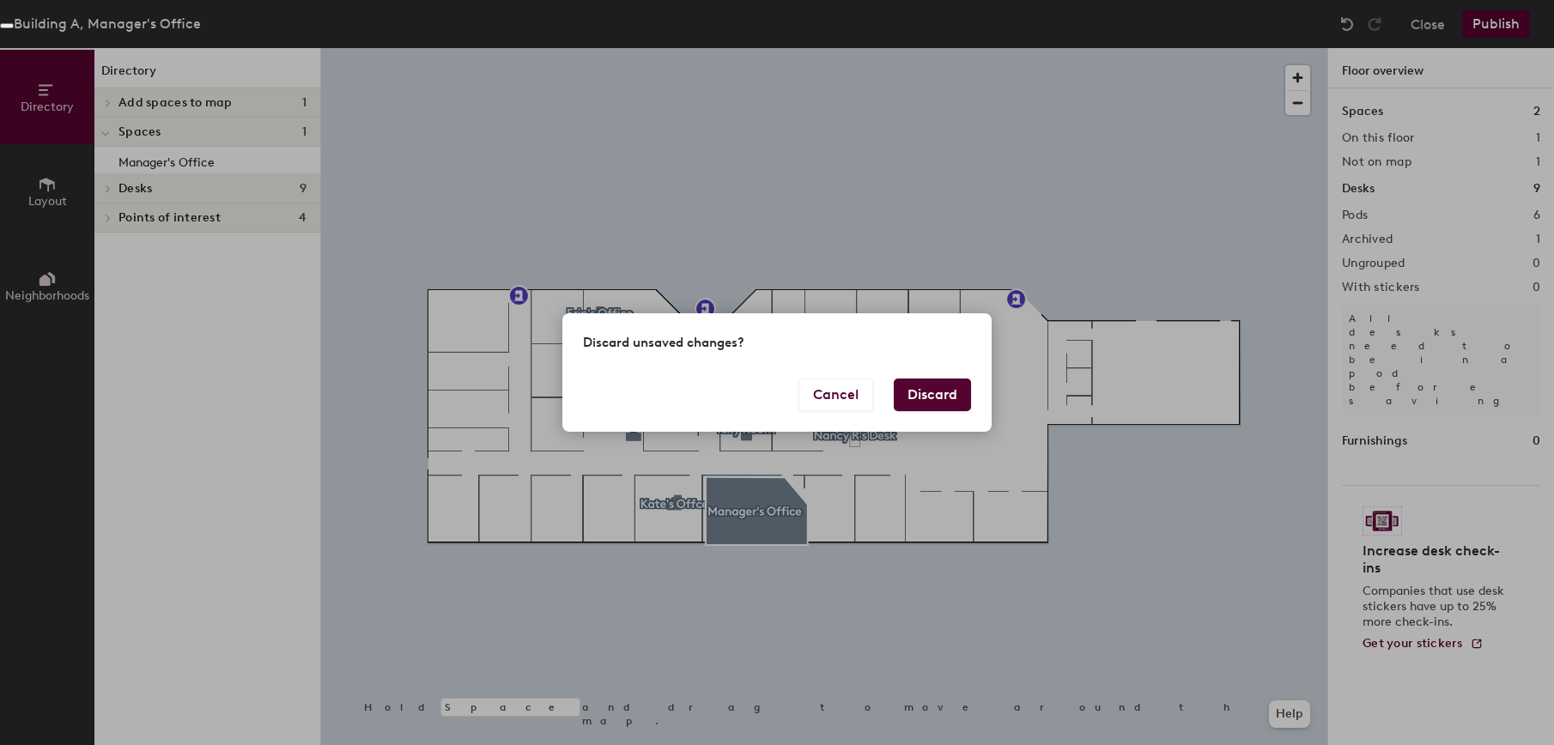
click at [916, 392] on button "Discard" at bounding box center [932, 395] width 77 height 33
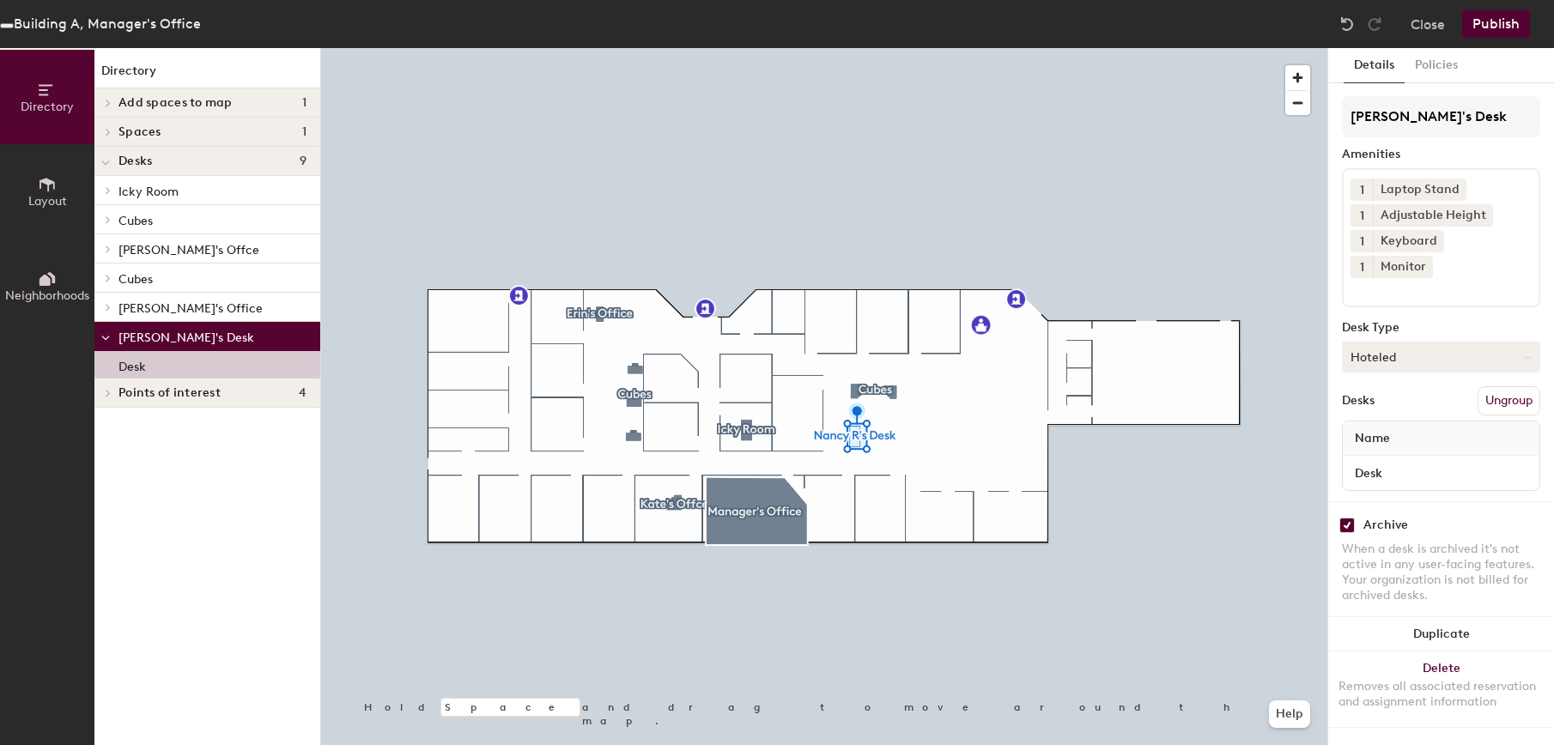
click at [1390, 342] on button "Hoteled" at bounding box center [1441, 357] width 198 height 31
click at [1385, 449] on div "Hoteled" at bounding box center [1429, 462] width 172 height 26
click at [1349, 518] on input "checkbox" at bounding box center [1346, 525] width 15 height 15
checkbox input "false"
click at [54, 102] on button "Stop Capture" at bounding box center [27, 86] width 54 height 31
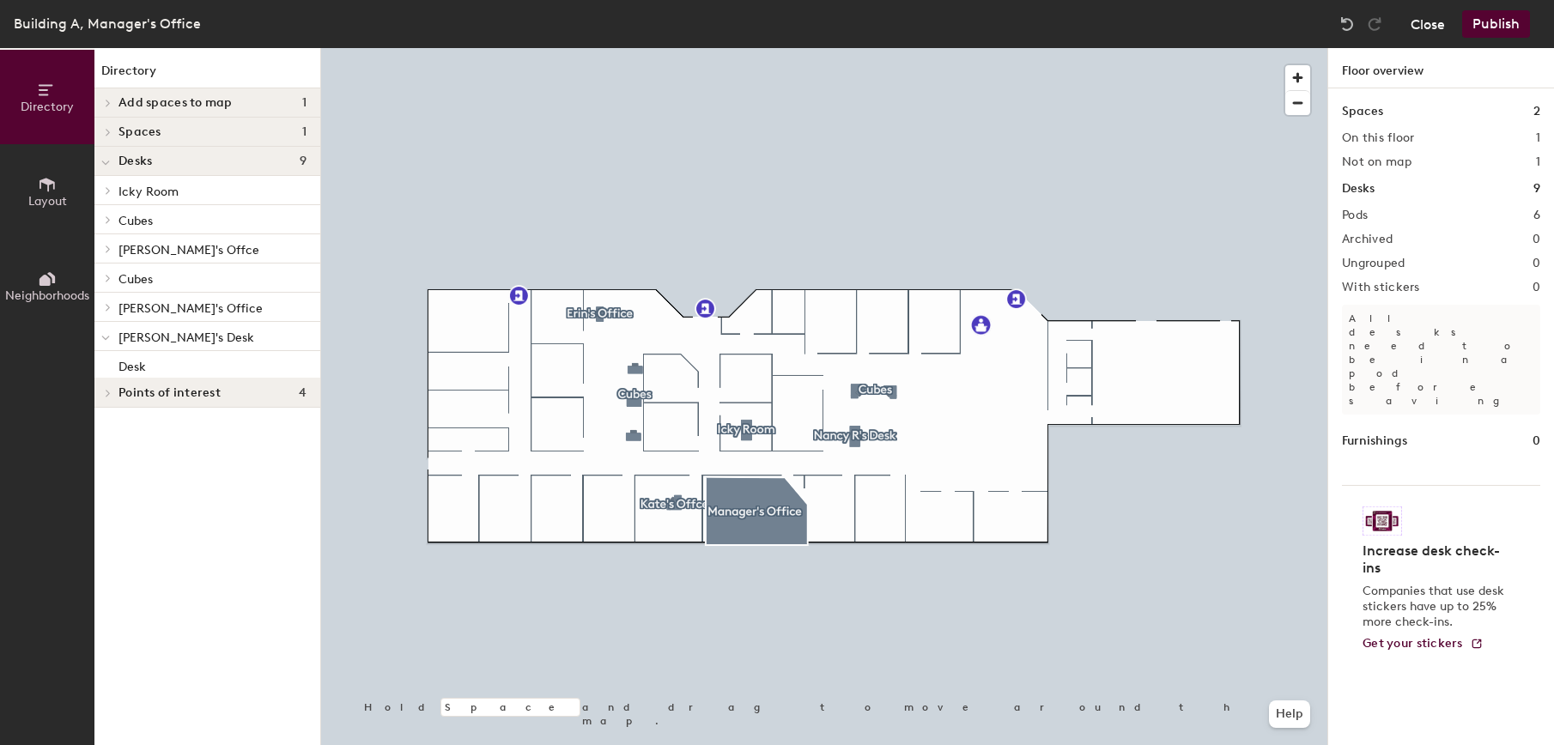
click at [1423, 29] on button "Close" at bounding box center [1428, 23] width 34 height 27
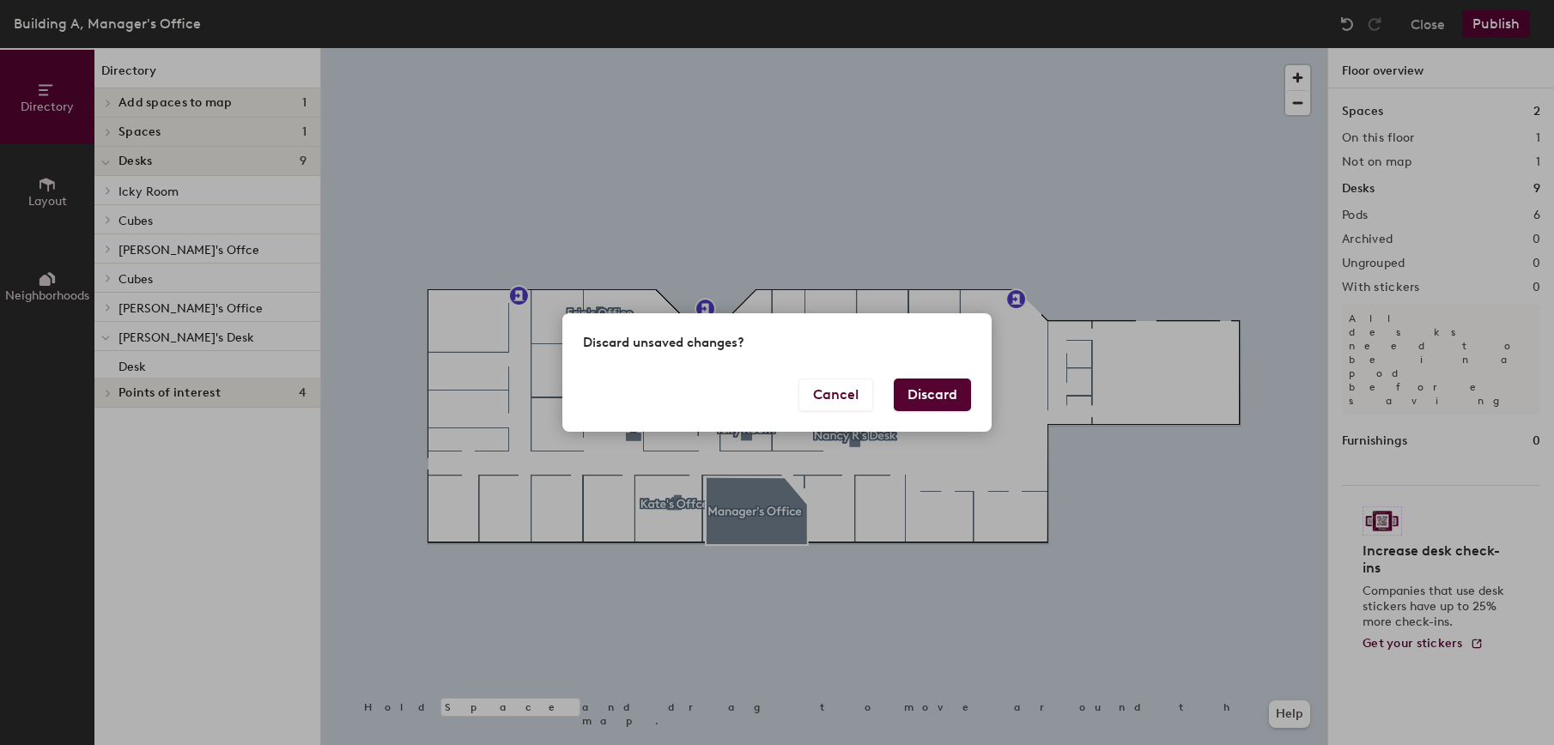
click at [948, 398] on button "Discard" at bounding box center [932, 395] width 77 height 33
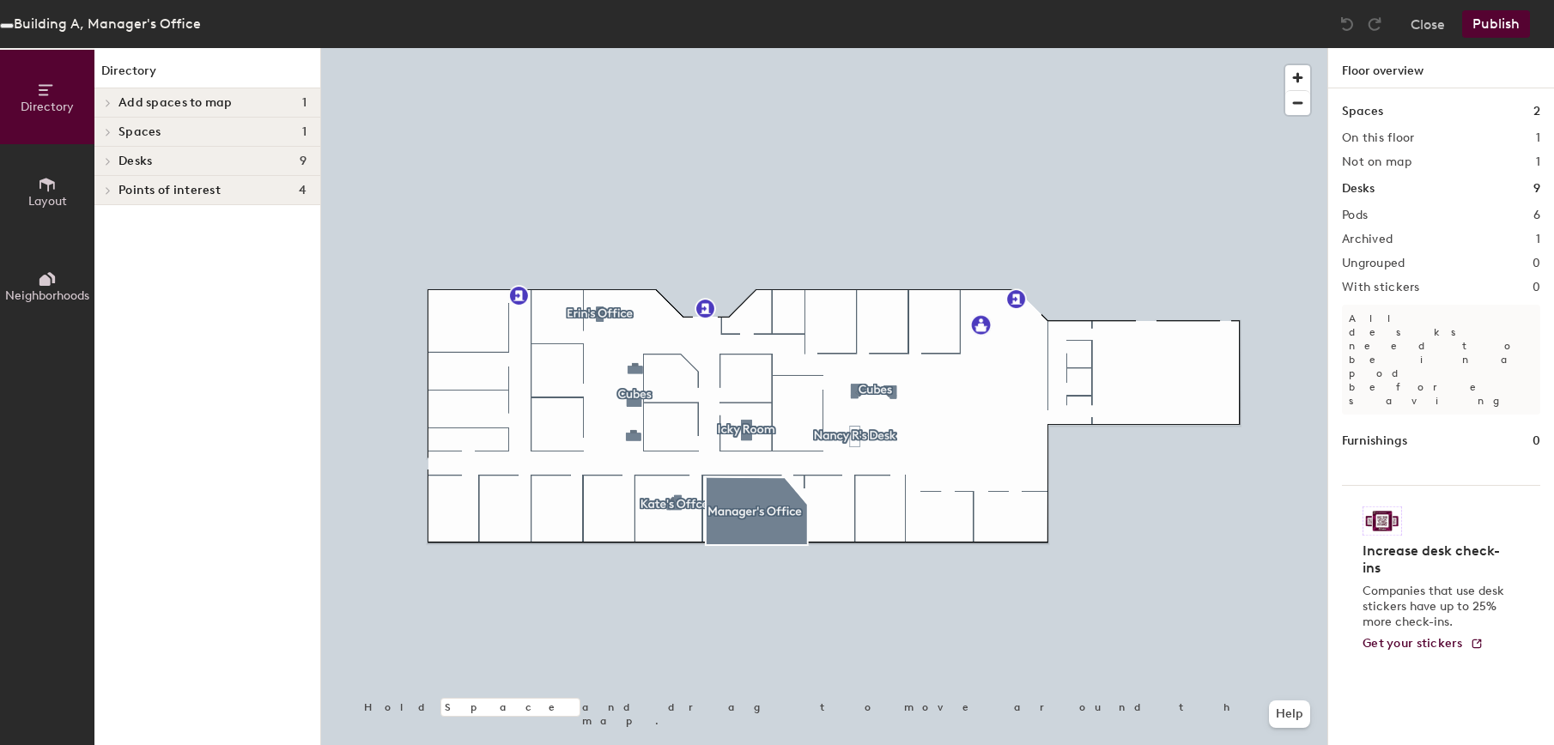
click at [51, 189] on icon at bounding box center [47, 184] width 19 height 19
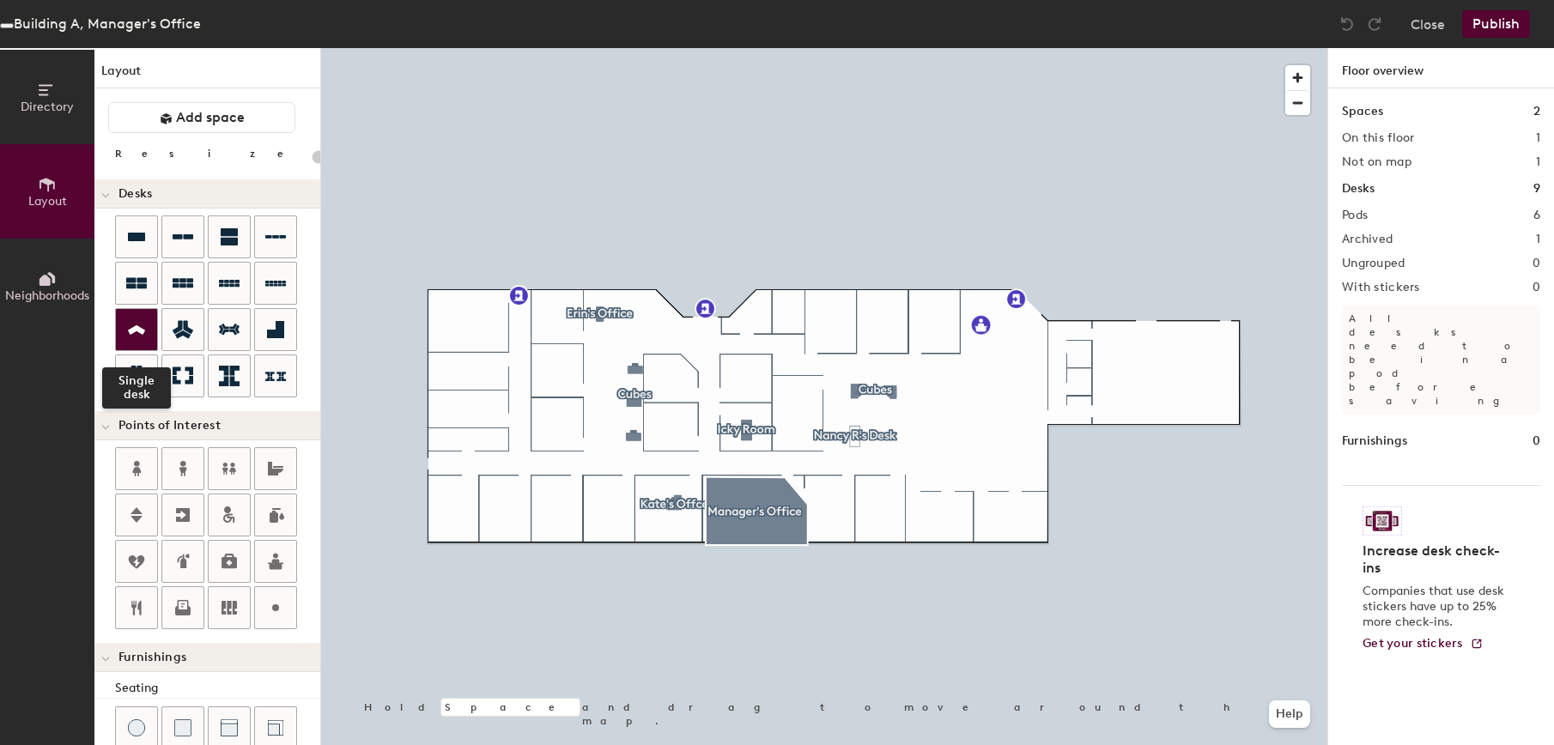
click at [138, 325] on icon at bounding box center [136, 330] width 21 height 20
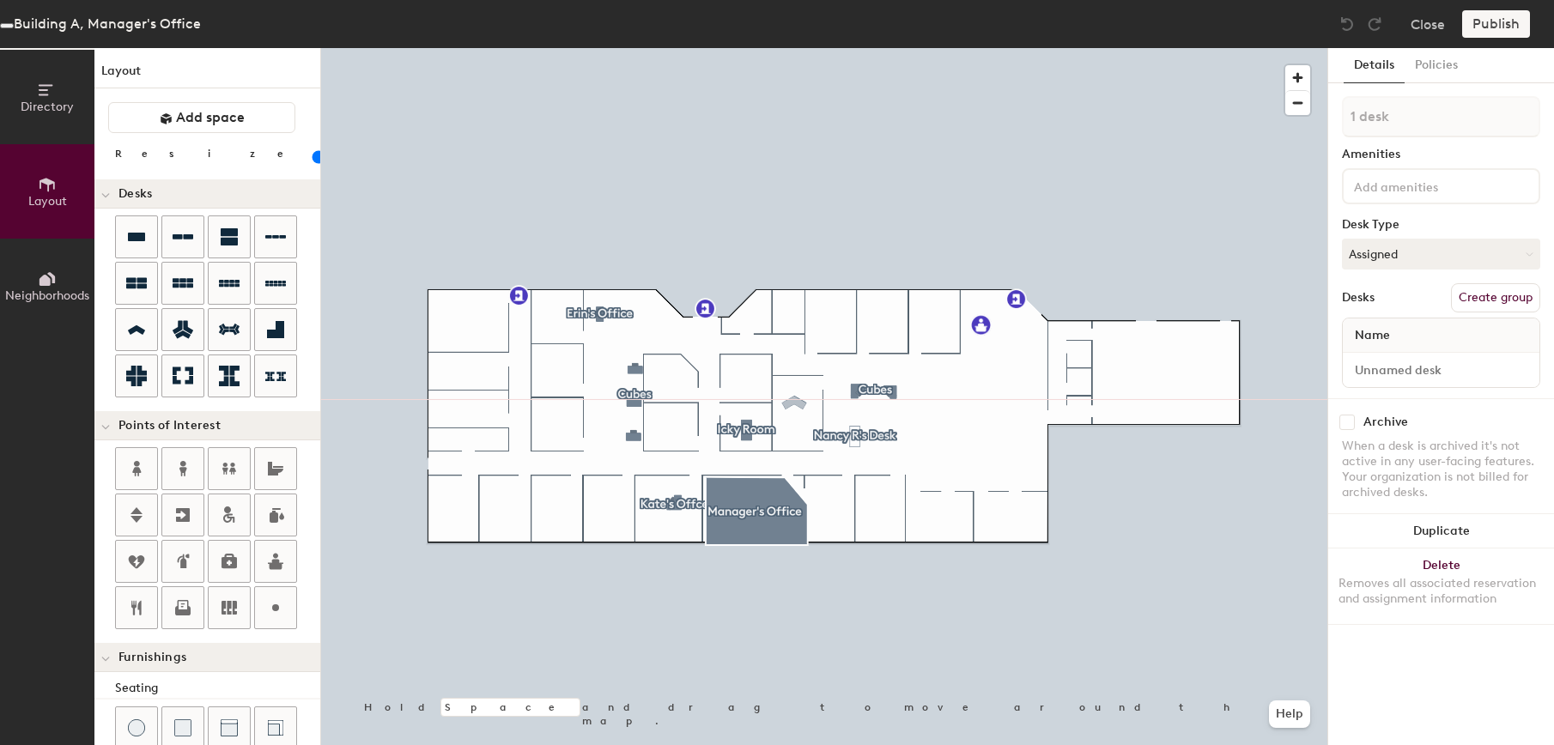
type input "100"
click at [1409, 337] on div "Name" at bounding box center [1441, 336] width 197 height 34
click at [1382, 185] on input at bounding box center [1428, 185] width 155 height 21
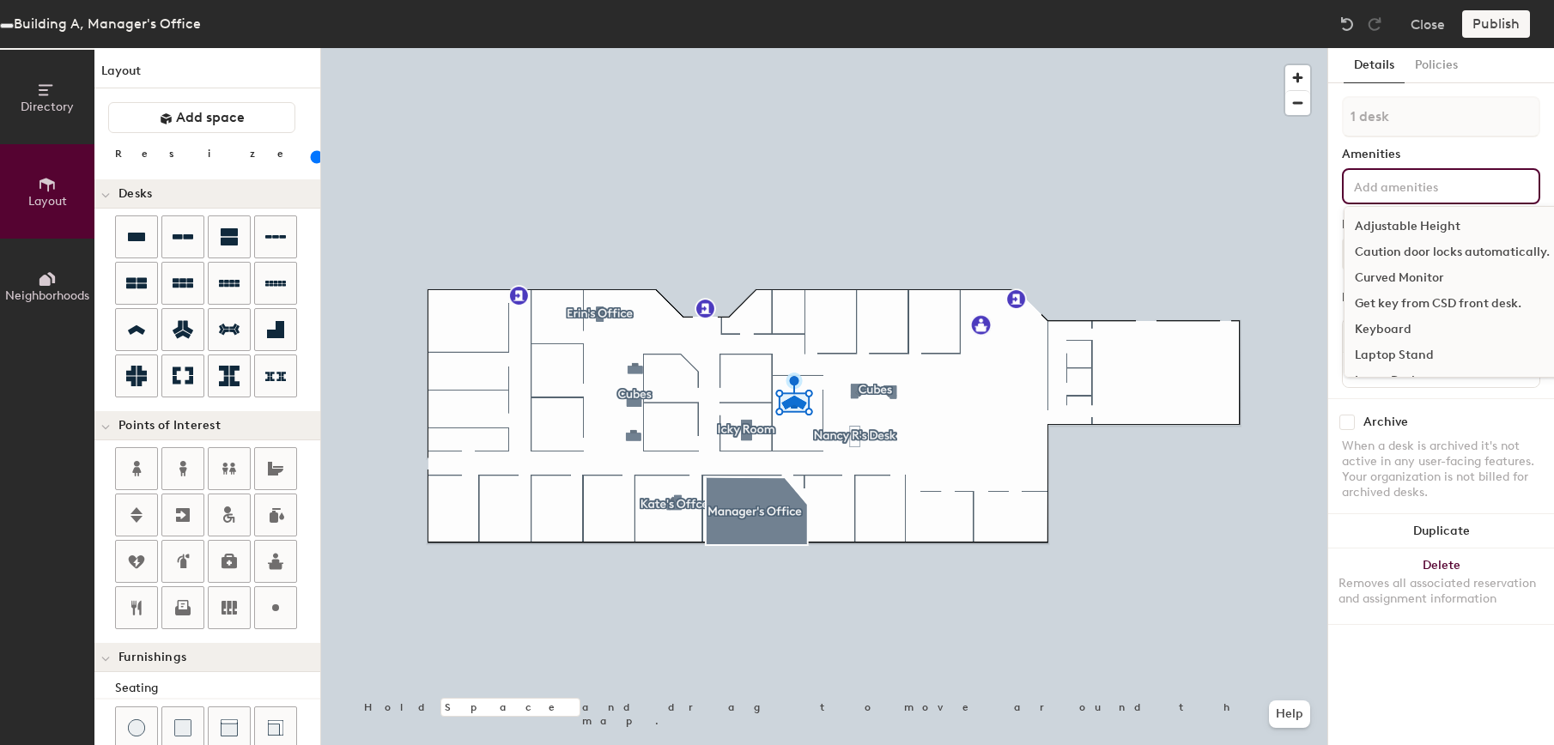
click at [1388, 223] on div "Adjustable Height" at bounding box center [1453, 227] width 216 height 26
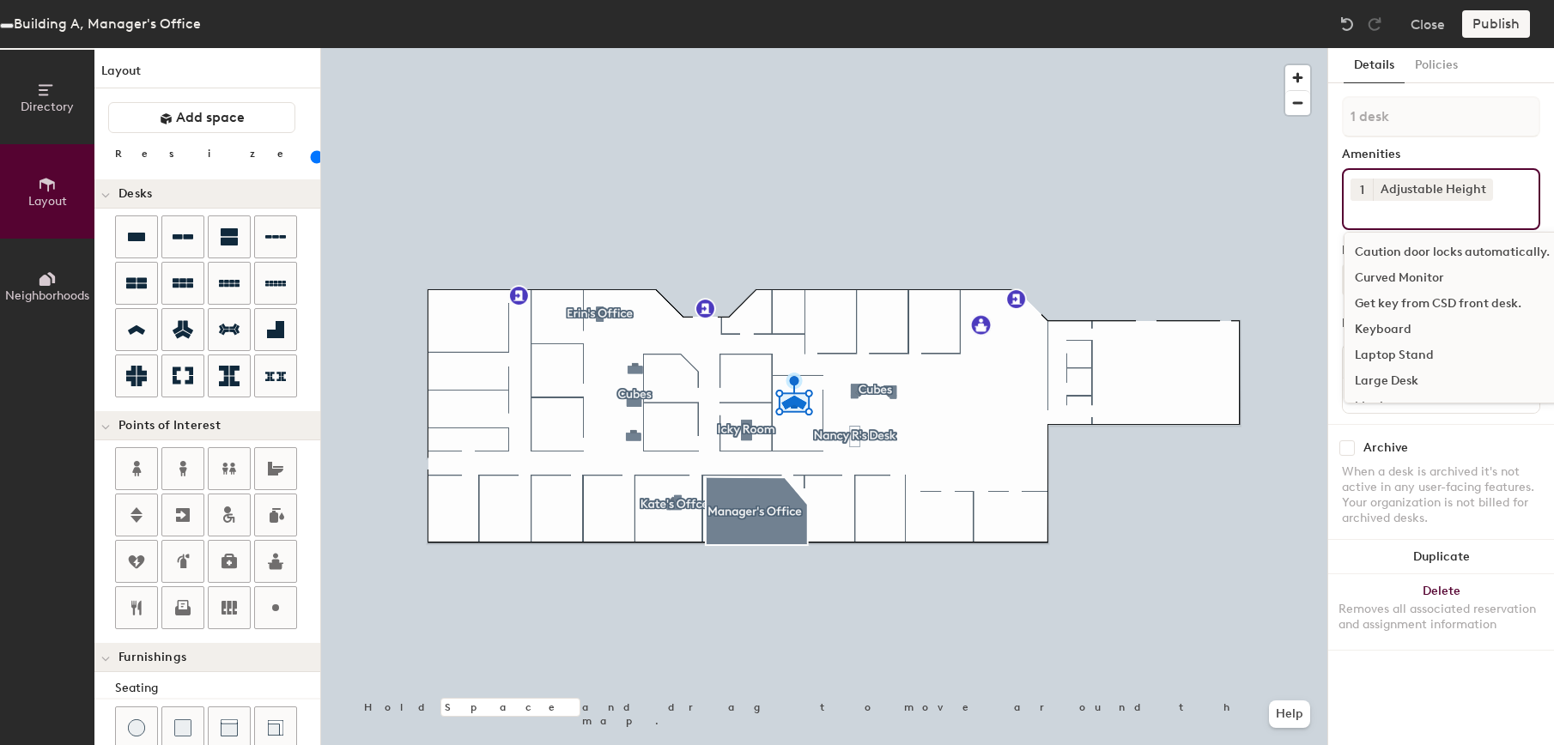
click at [1393, 275] on div "Curved Monitor" at bounding box center [1453, 278] width 216 height 26
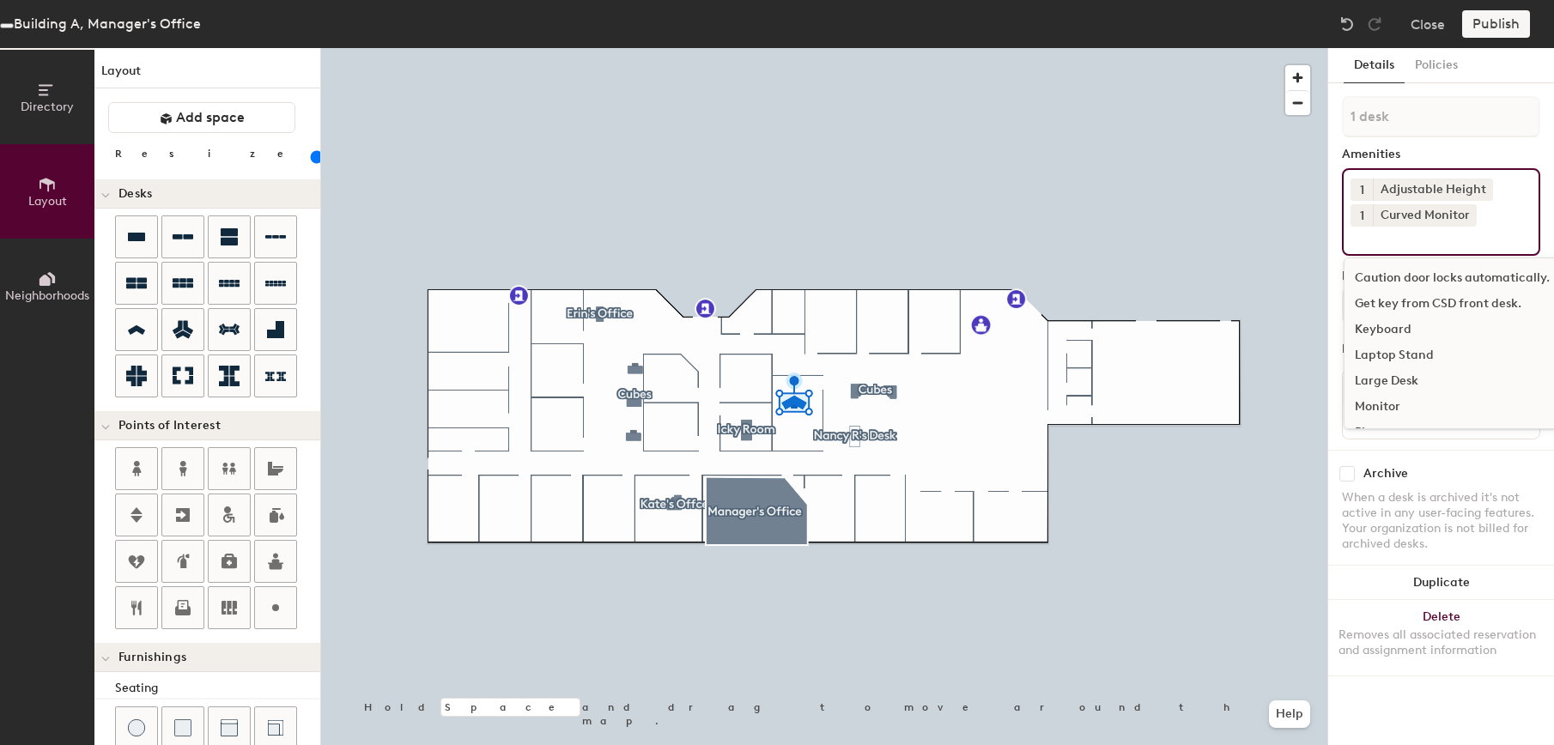
click at [1375, 331] on div "Keyboard" at bounding box center [1453, 330] width 216 height 26
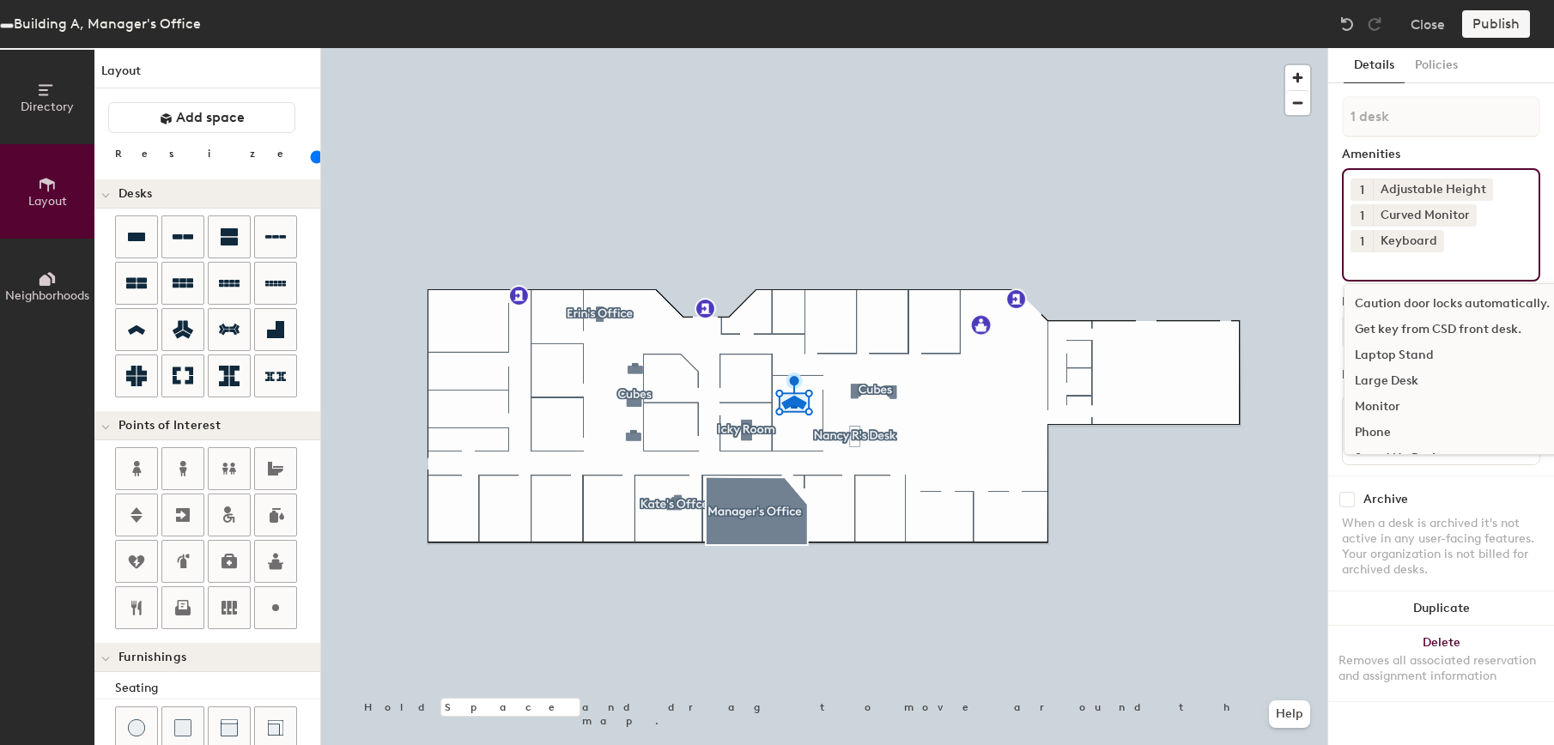
click at [1382, 353] on div "Laptop Stand" at bounding box center [1453, 356] width 216 height 26
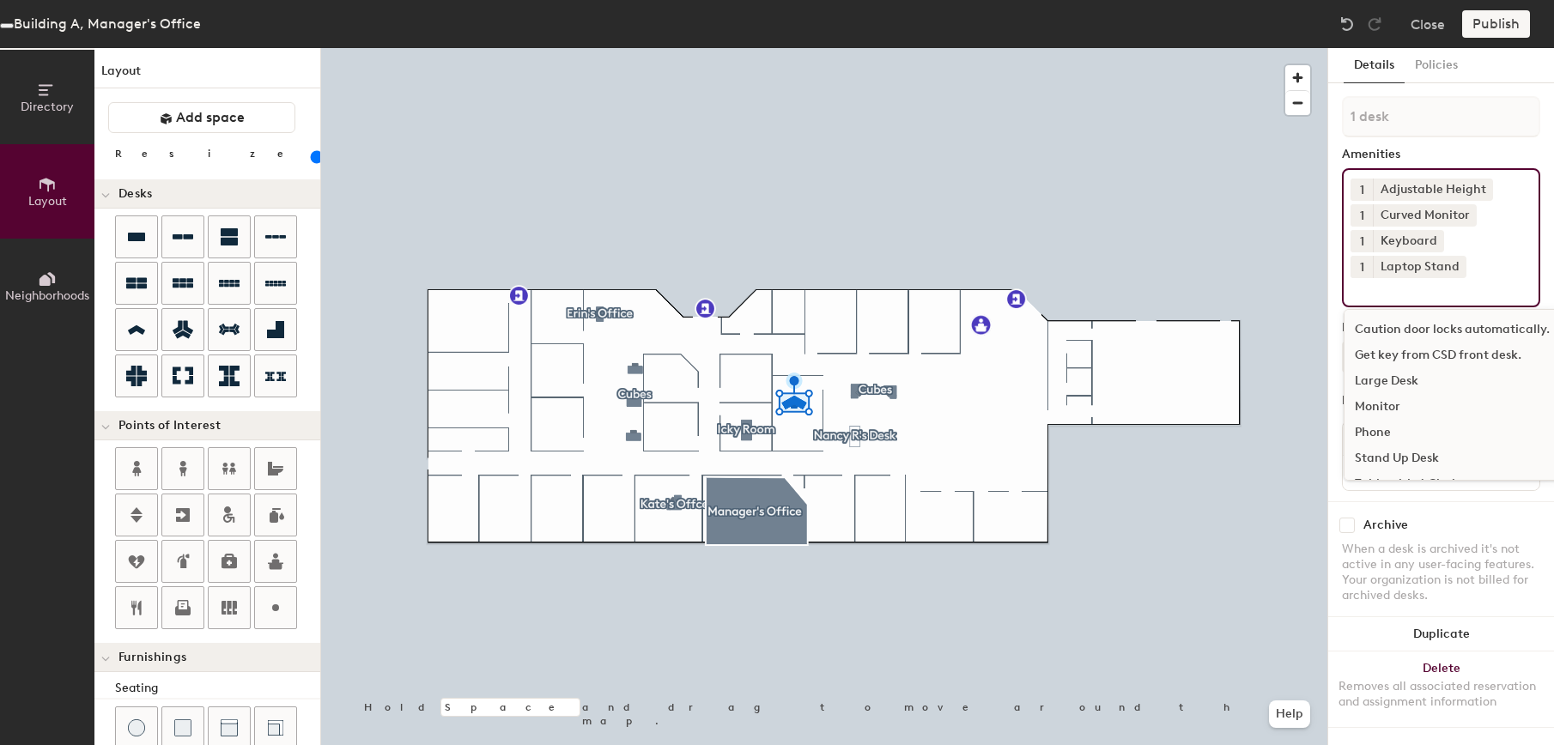
click at [1382, 402] on div "Monitor" at bounding box center [1453, 407] width 216 height 26
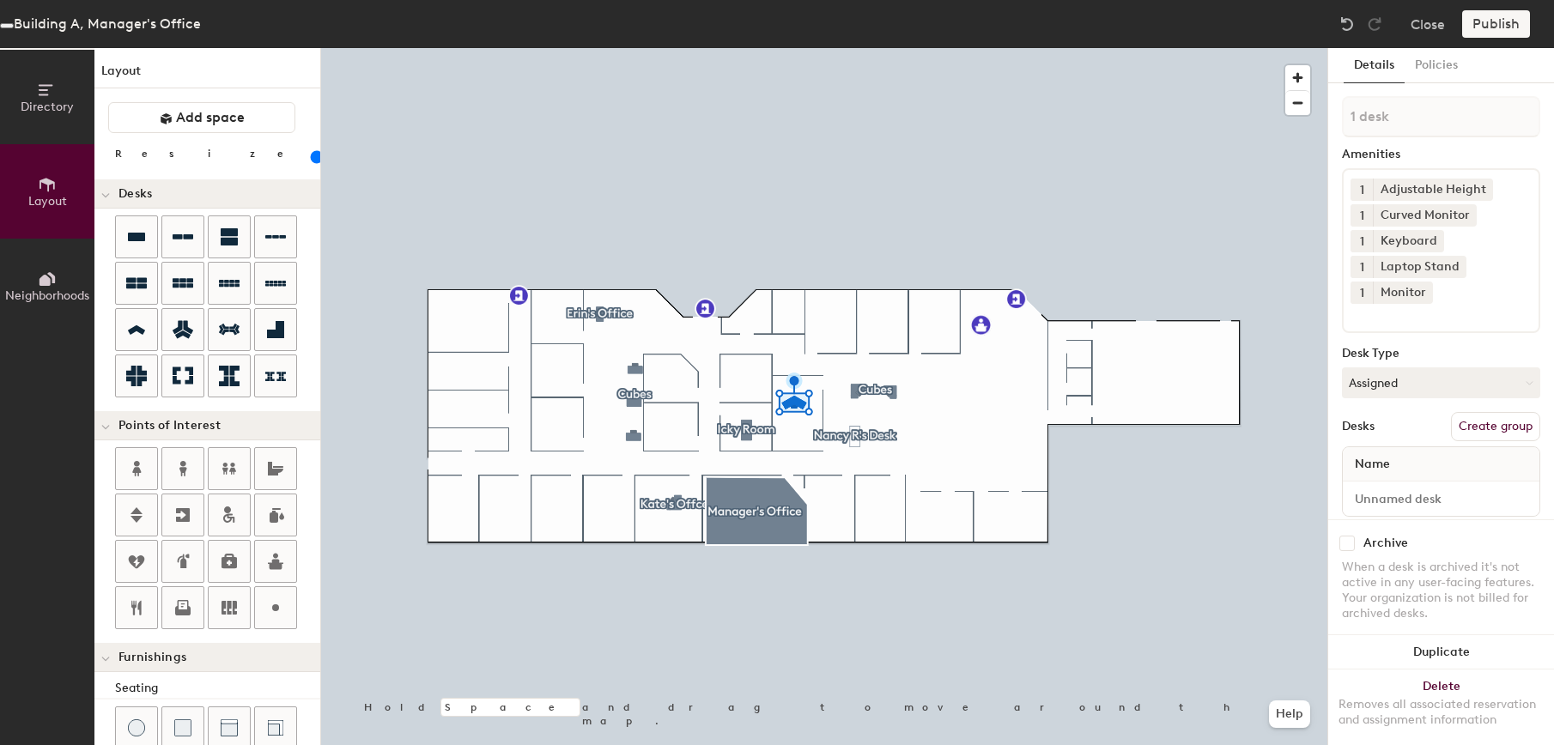
click at [1508, 155] on div "Amenities" at bounding box center [1441, 155] width 198 height 14
click at [1406, 387] on button "Assigned" at bounding box center [1441, 382] width 198 height 31
click at [1384, 486] on div "Hoteled" at bounding box center [1429, 488] width 172 height 26
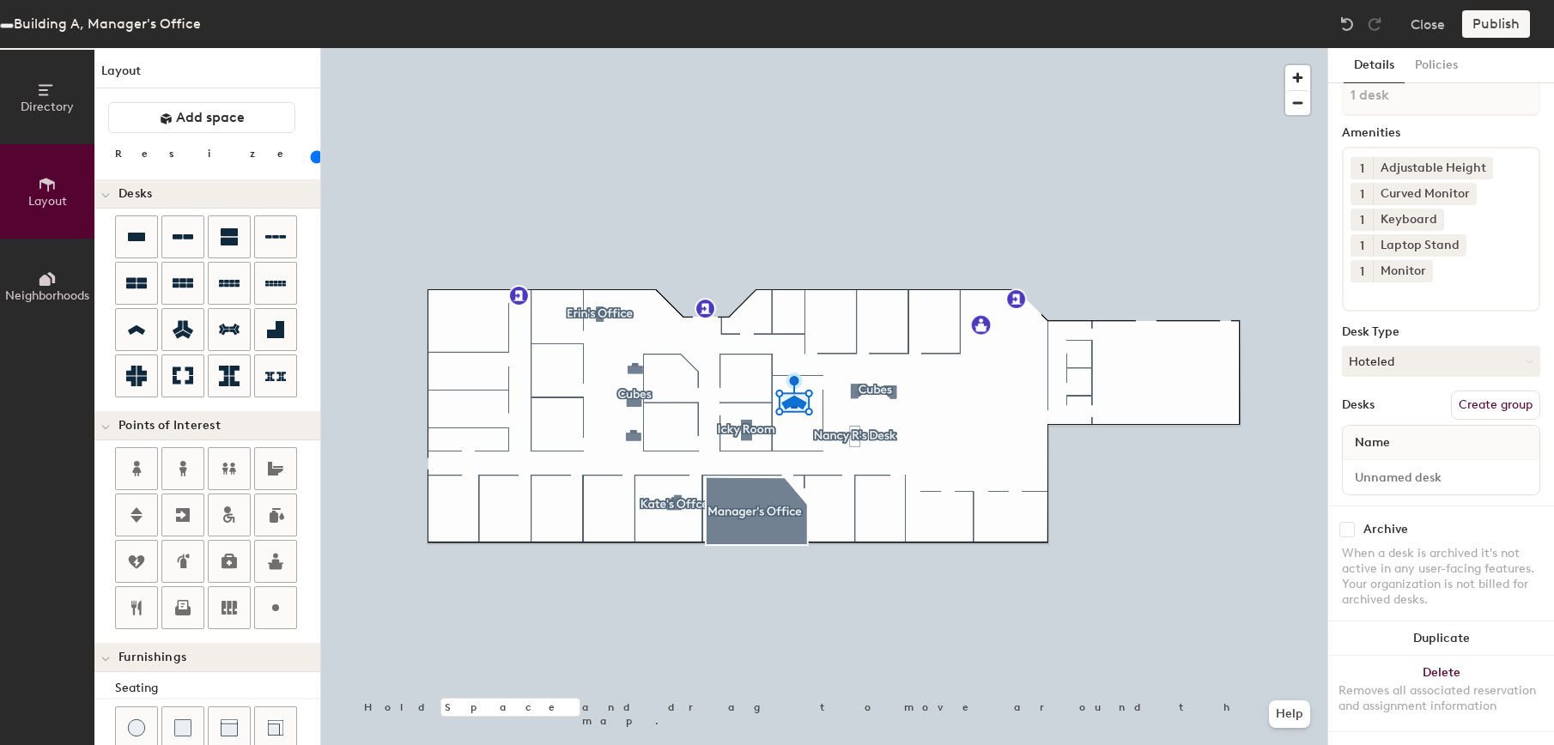
scroll to position [37, 0]
click at [1475, 392] on button "Create group" at bounding box center [1495, 405] width 89 height 29
click at [1397, 428] on span "Name" at bounding box center [1372, 443] width 52 height 31
drag, startPoint x: 1398, startPoint y: 426, endPoint x: 1364, endPoint y: 430, distance: 33.8
click at [1364, 430] on span "Name" at bounding box center [1372, 443] width 52 height 31
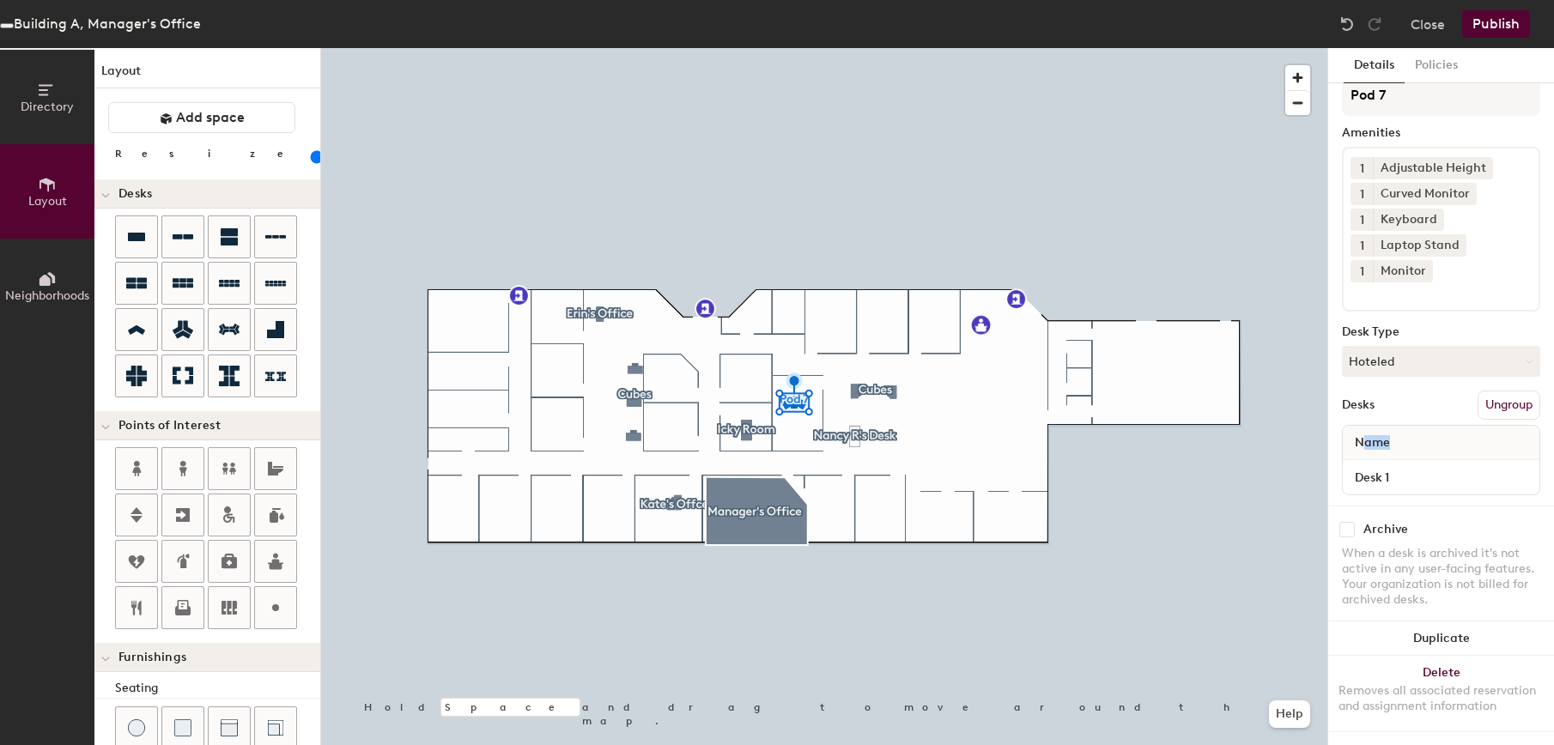
click at [1395, 428] on span "Name" at bounding box center [1372, 443] width 52 height 31
click at [1394, 428] on span "Name" at bounding box center [1372, 443] width 52 height 31
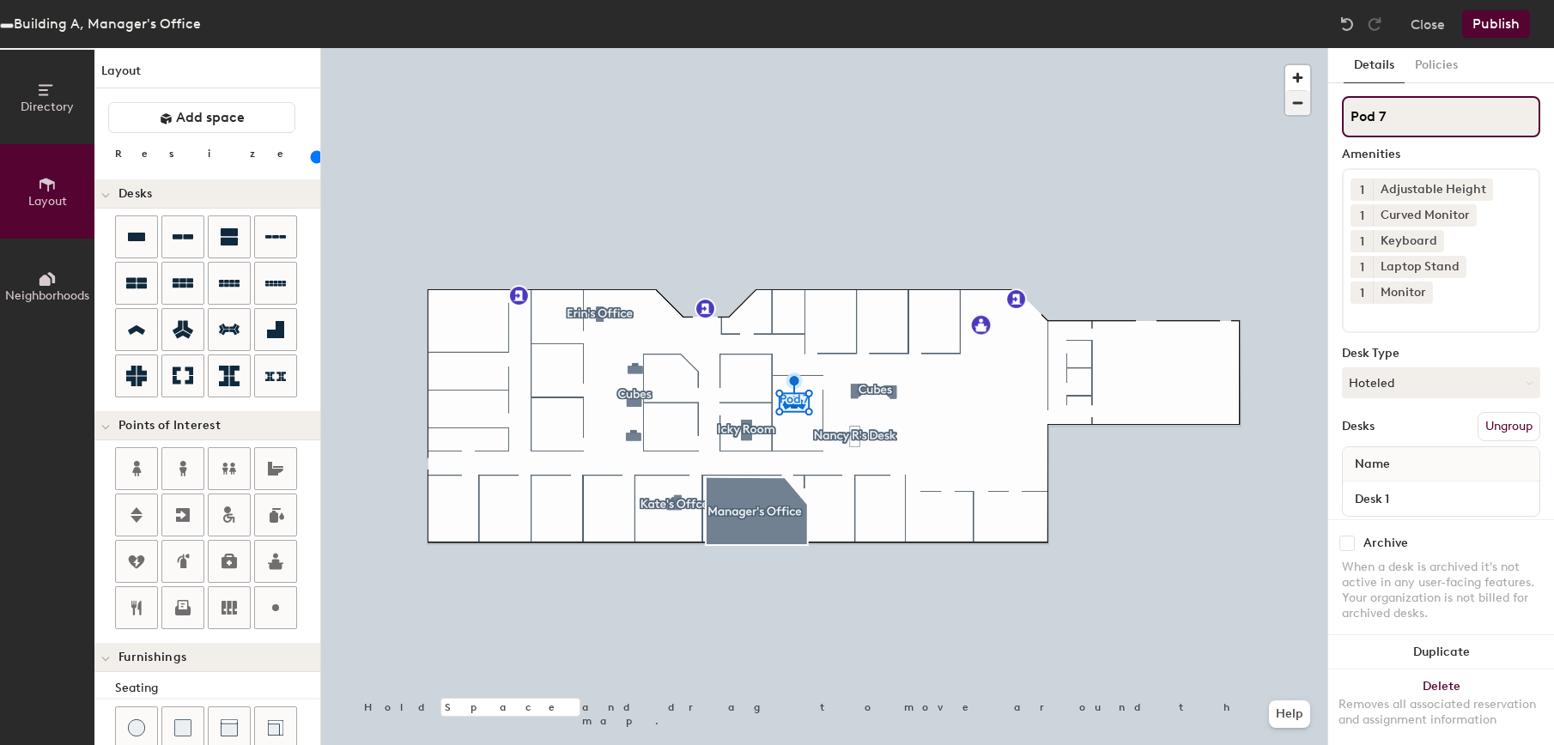
drag, startPoint x: 1390, startPoint y: 112, endPoint x: 1300, endPoint y: 112, distance: 90.2
click at [1300, 112] on div "Directory Layout Neighborhoods Layout Add space Resize Desks Points of Interest…" at bounding box center [777, 396] width 1554 height 697
type input "Empty Desk"
click at [1406, 426] on div "Desks Ungroup" at bounding box center [1441, 426] width 198 height 29
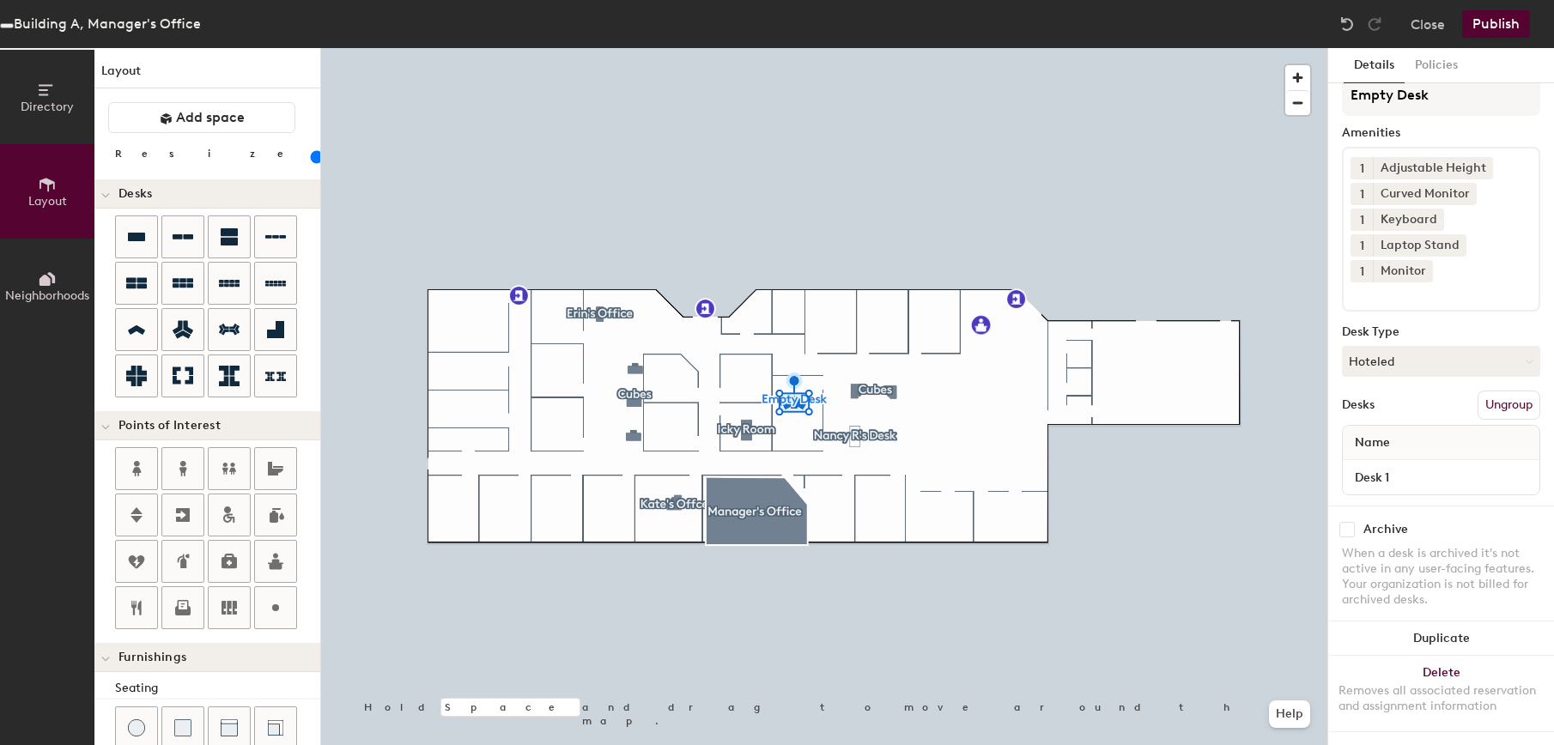
click at [1452, 325] on div "Desk Type" at bounding box center [1441, 332] width 198 height 14
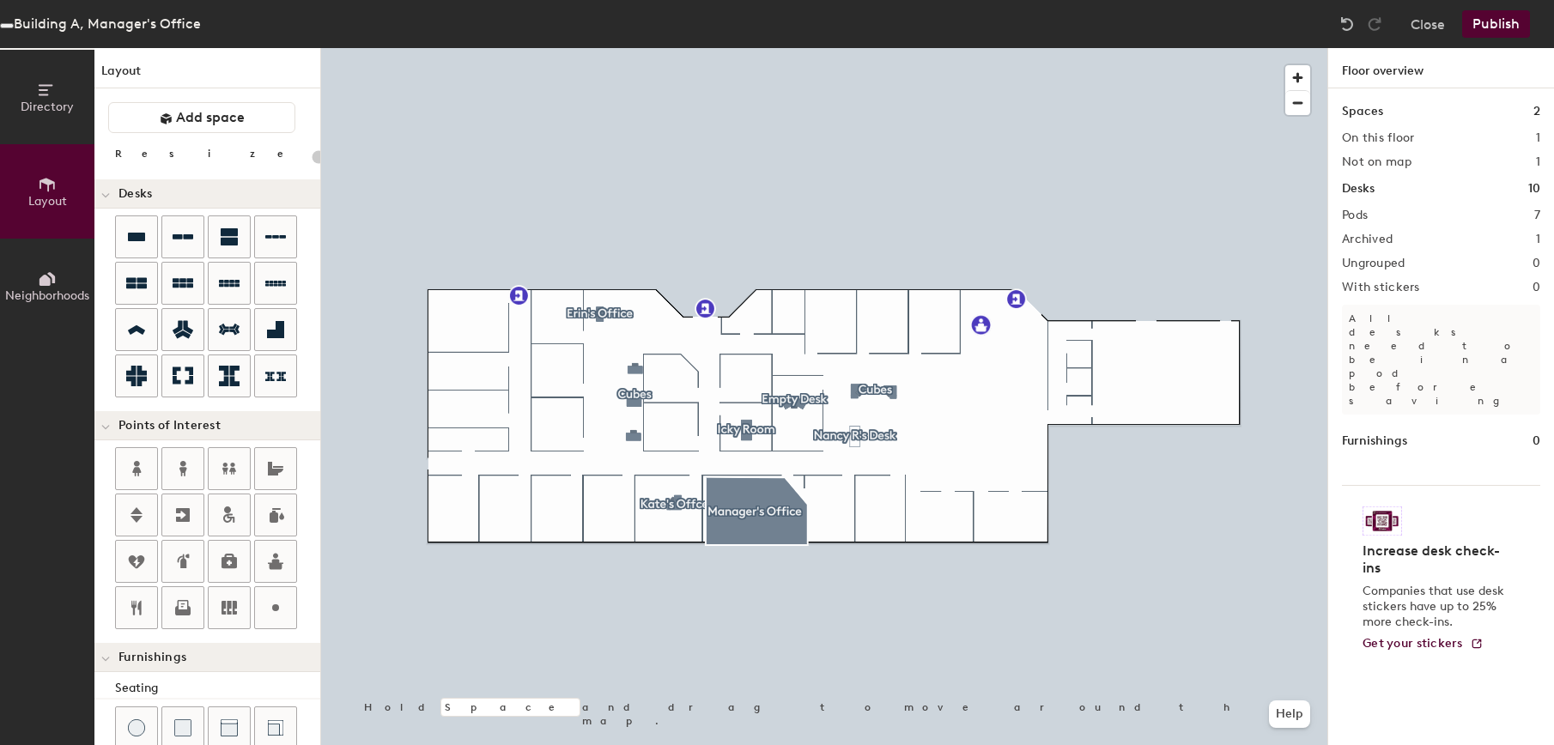
type input "100"
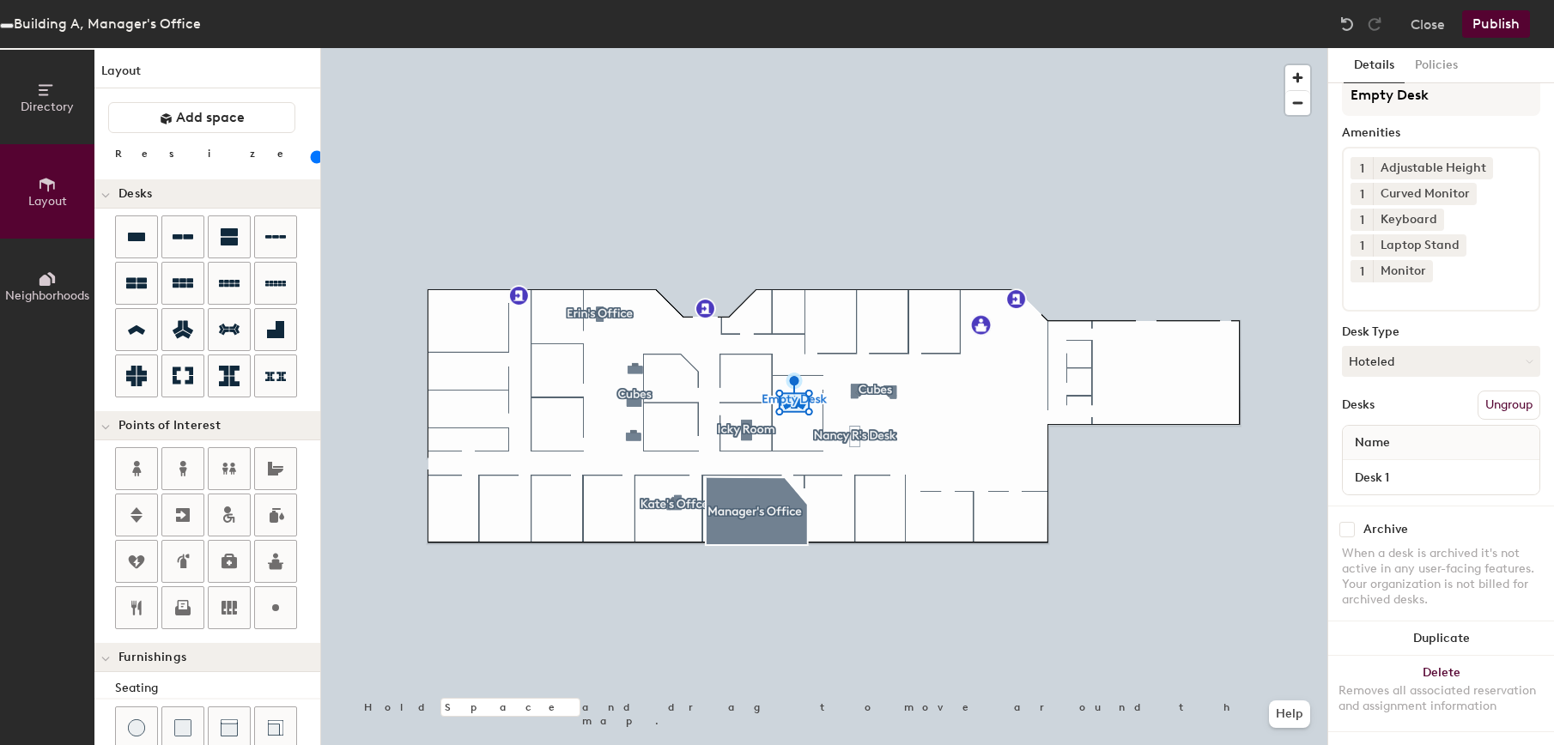
scroll to position [37, 0]
click at [1507, 465] on input "Desk 1" at bounding box center [1441, 477] width 190 height 24
click at [1373, 465] on input "EMpty Desk" at bounding box center [1441, 477] width 190 height 24
type input "Empty Desk"
click at [1418, 506] on div "Archive When a desk is archived it's not active in any user-facing features. Yo…" at bounding box center [1441, 567] width 226 height 123
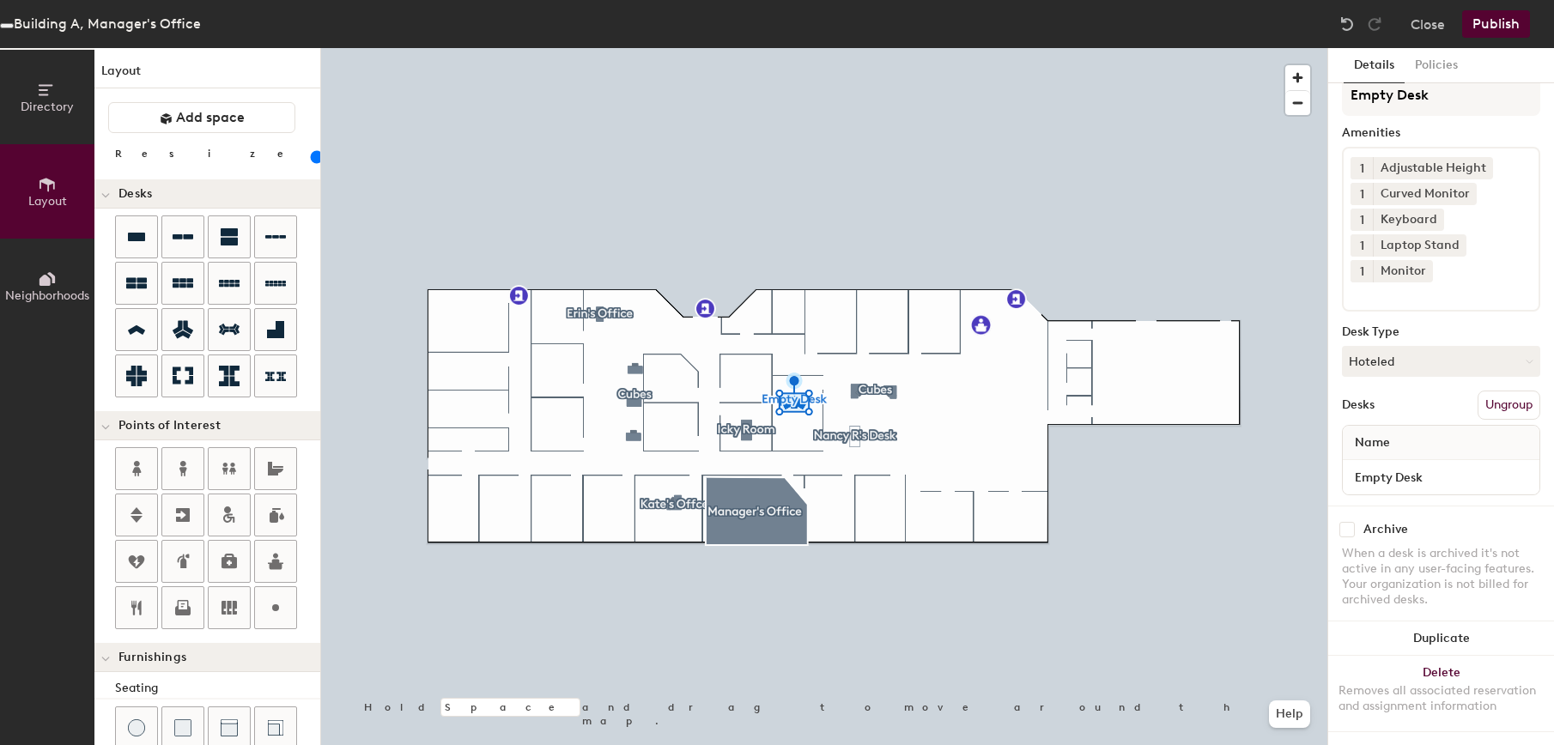
scroll to position [0, 0]
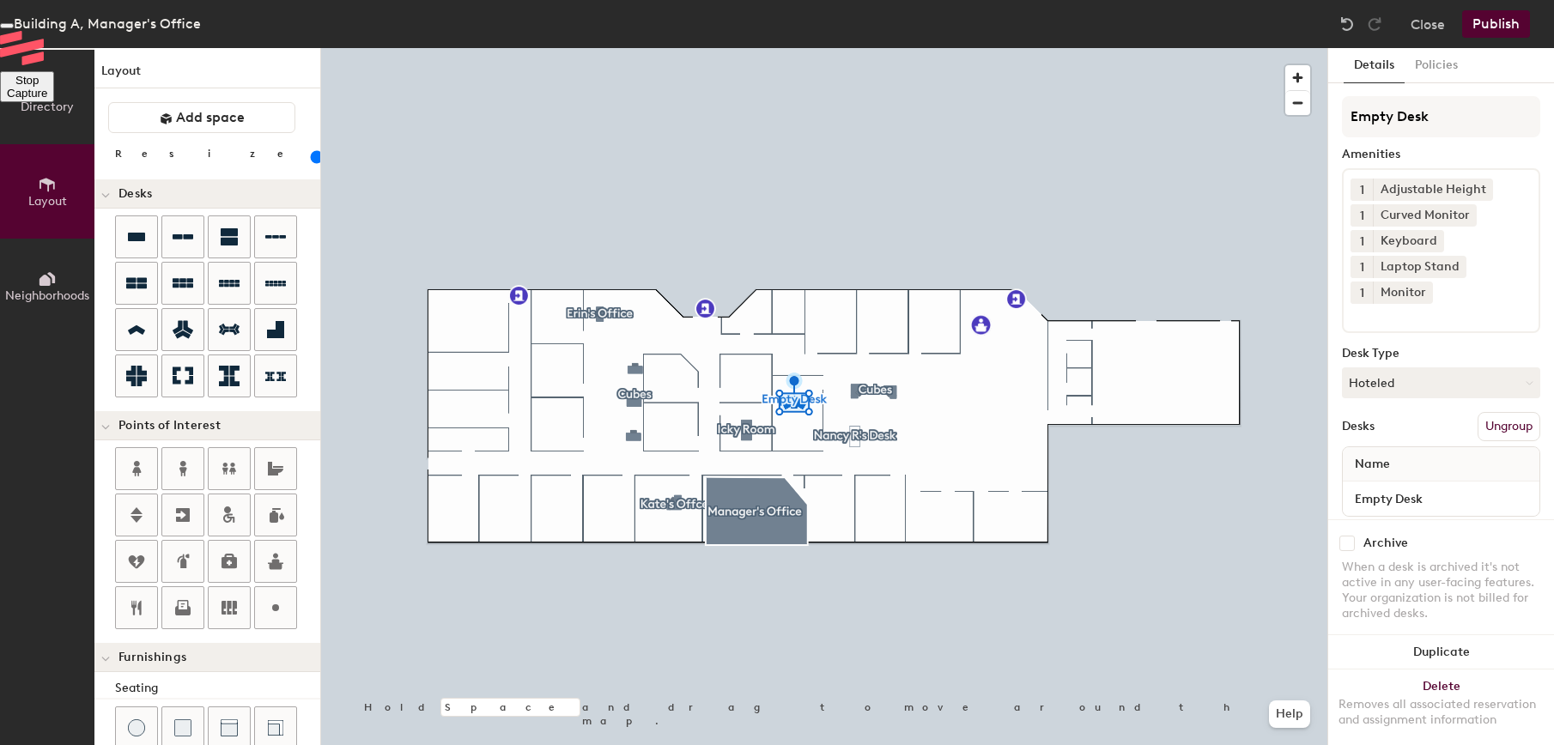
click at [54, 102] on button "Stop Capture" at bounding box center [27, 86] width 54 height 31
click at [1428, 22] on button "Close" at bounding box center [1428, 23] width 34 height 27
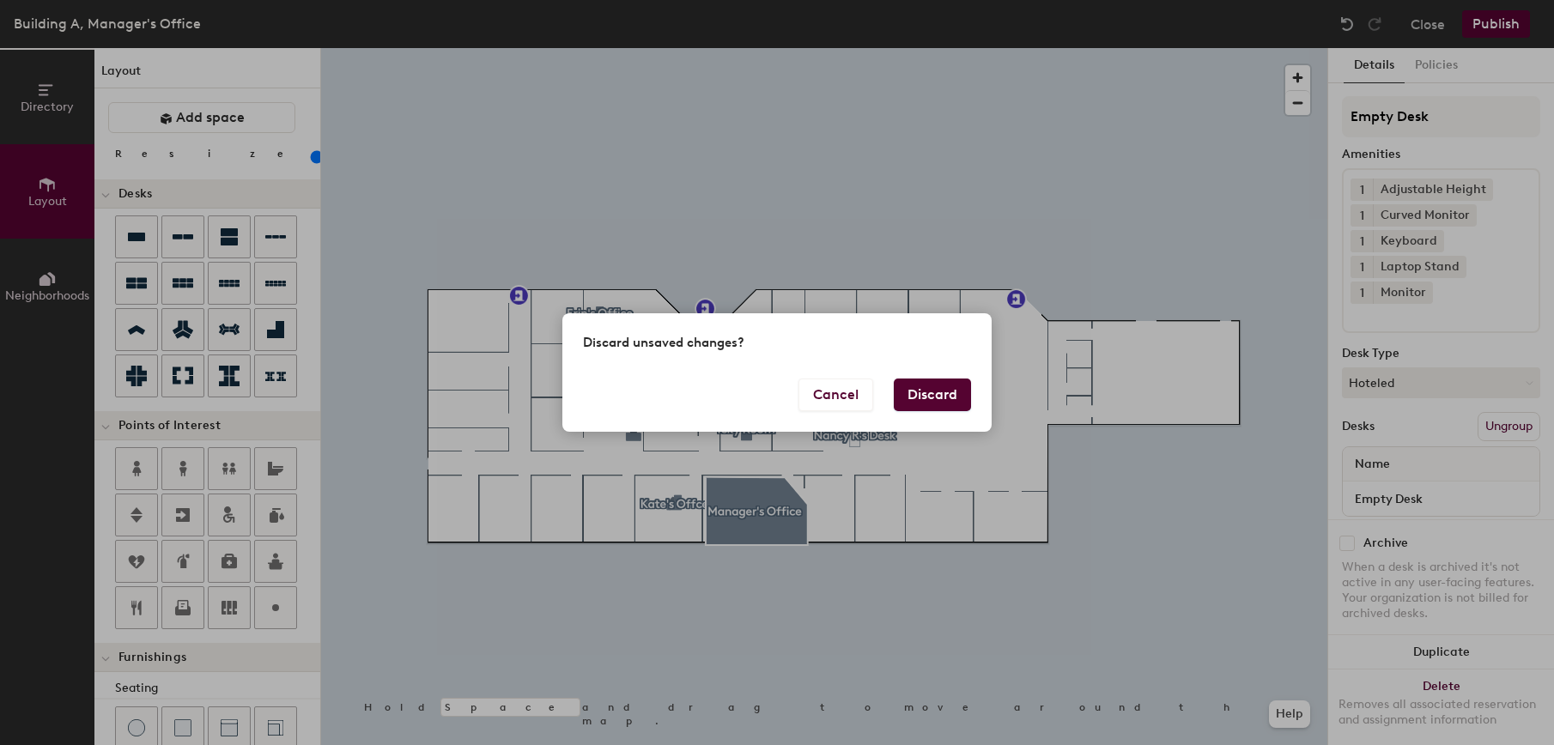
click at [932, 404] on button "Discard" at bounding box center [932, 395] width 77 height 33
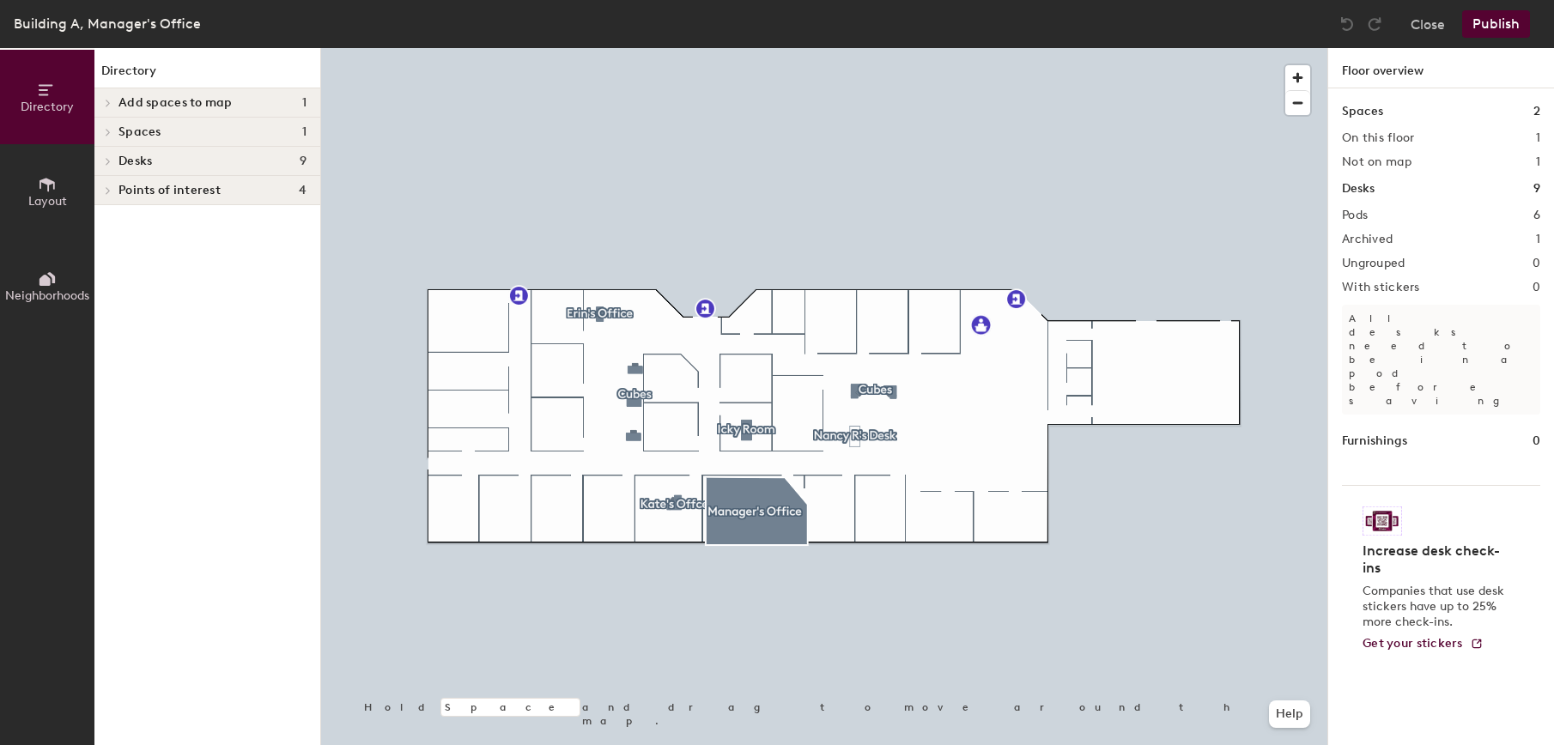
click at [891, 48] on div at bounding box center [824, 48] width 1006 height 0
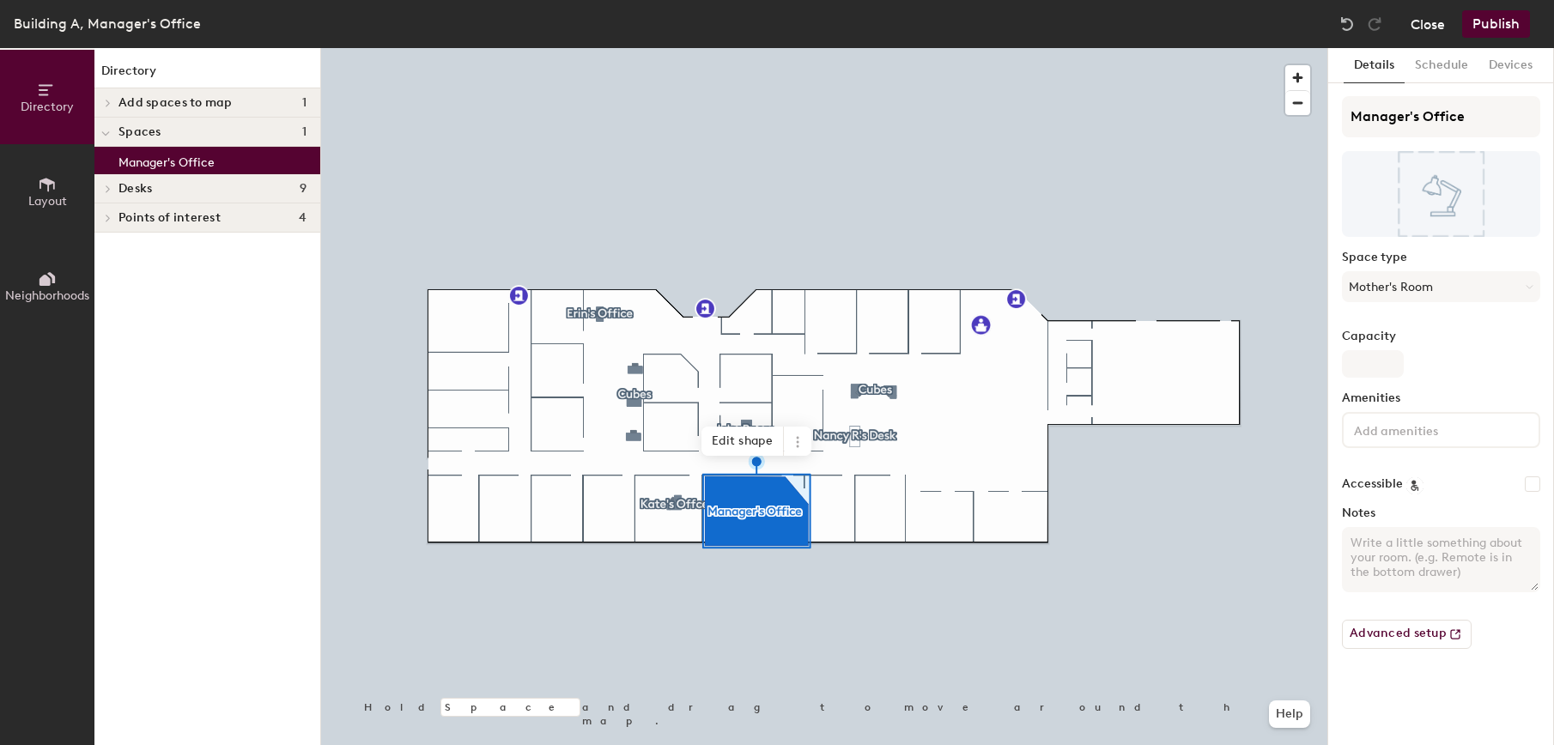
click at [1438, 21] on button "Close" at bounding box center [1428, 23] width 34 height 27
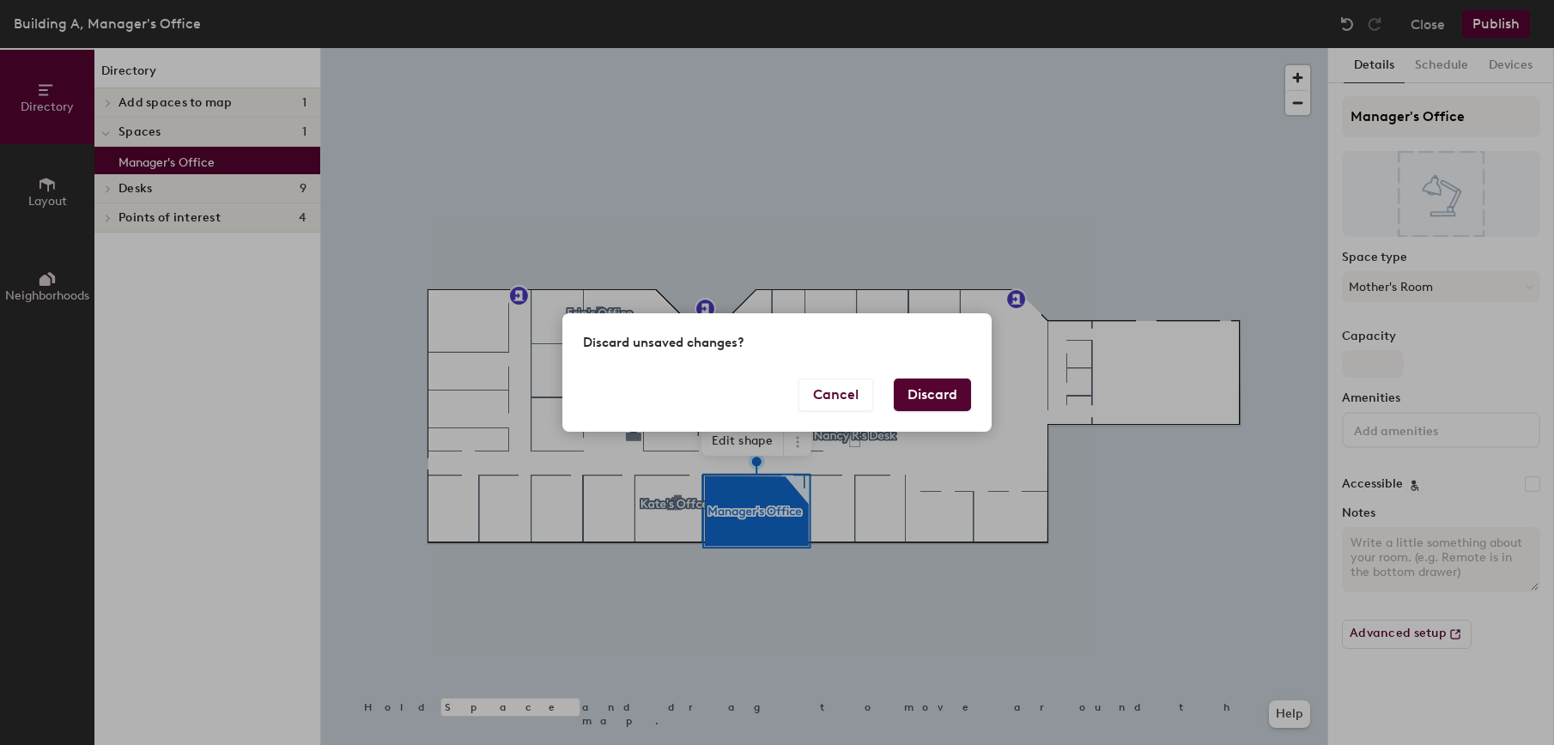
click at [919, 398] on button "Discard" at bounding box center [932, 395] width 77 height 33
